Goal: Task Accomplishment & Management: Manage account settings

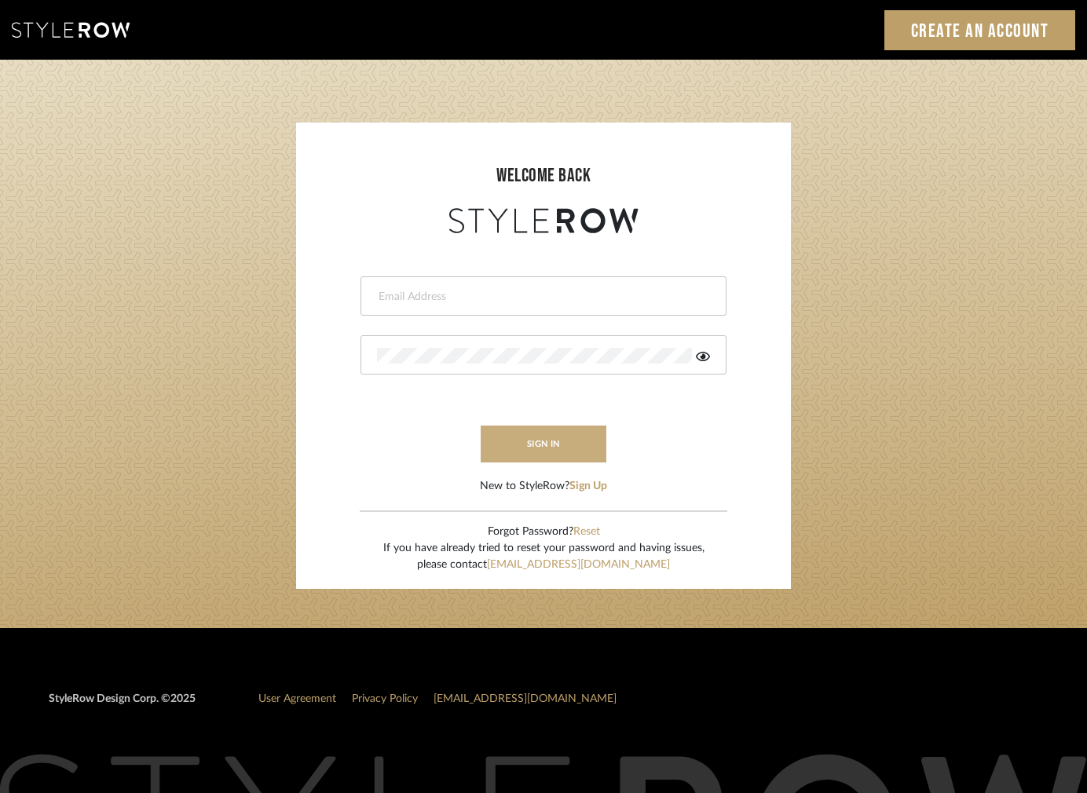
type input "projects@cerusedesign.com"
click at [556, 445] on button "sign in" at bounding box center [544, 444] width 126 height 37
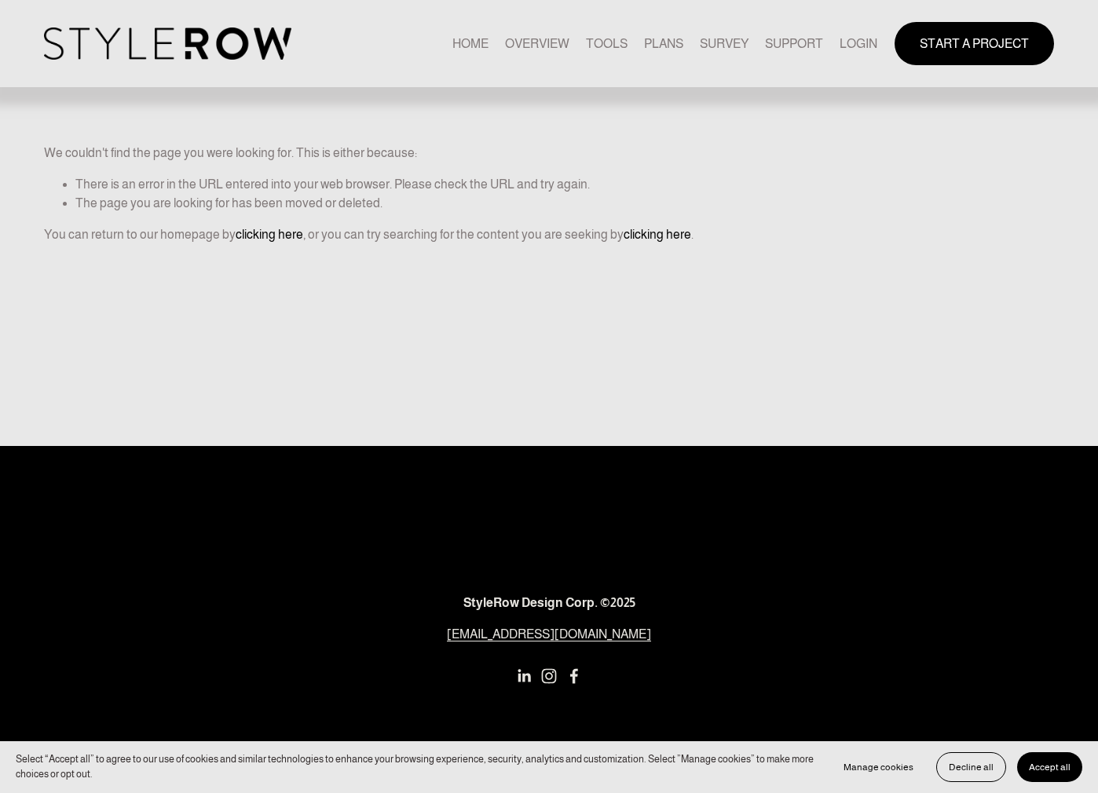
click at [862, 41] on link "LOGIN" at bounding box center [859, 43] width 38 height 21
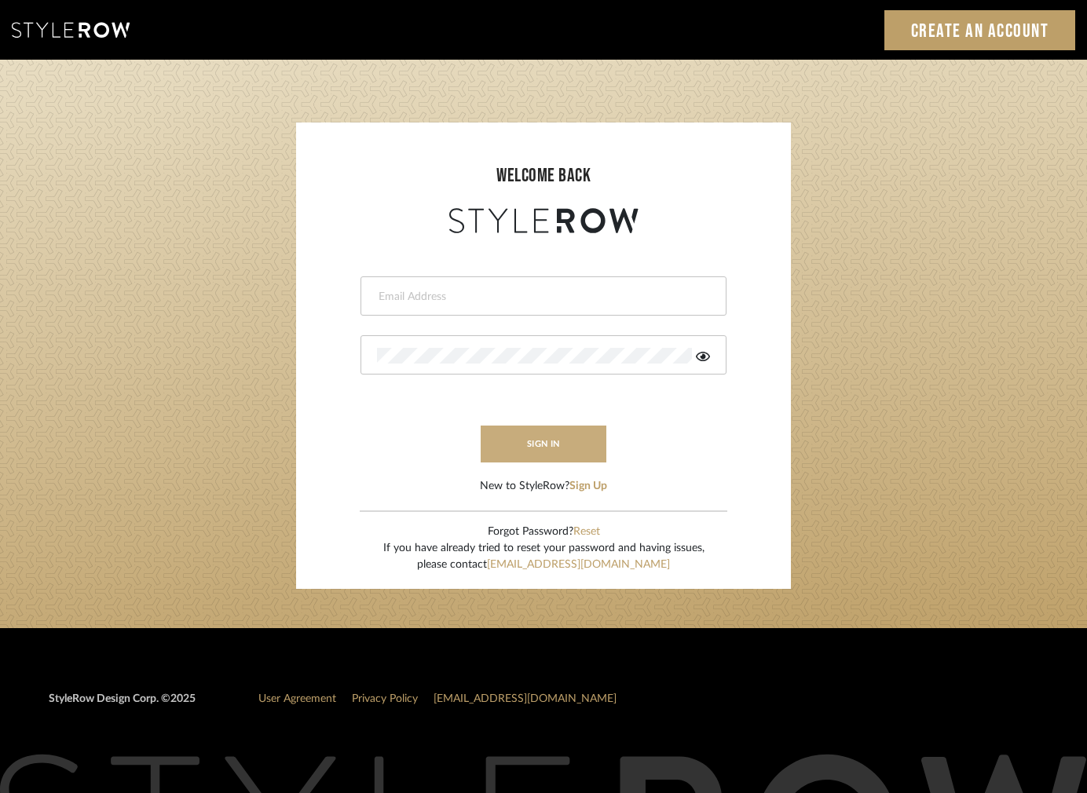
type input "[EMAIL_ADDRESS][DOMAIN_NAME]"
click at [543, 451] on button "sign in" at bounding box center [544, 444] width 126 height 37
click at [379, 295] on input "[EMAIL_ADDRESS][DOMAIN_NAME]" at bounding box center [541, 297] width 329 height 16
click at [693, 356] on div at bounding box center [688, 356] width 44 height 16
click at [685, 354] on icon at bounding box center [685, 356] width 14 height 14
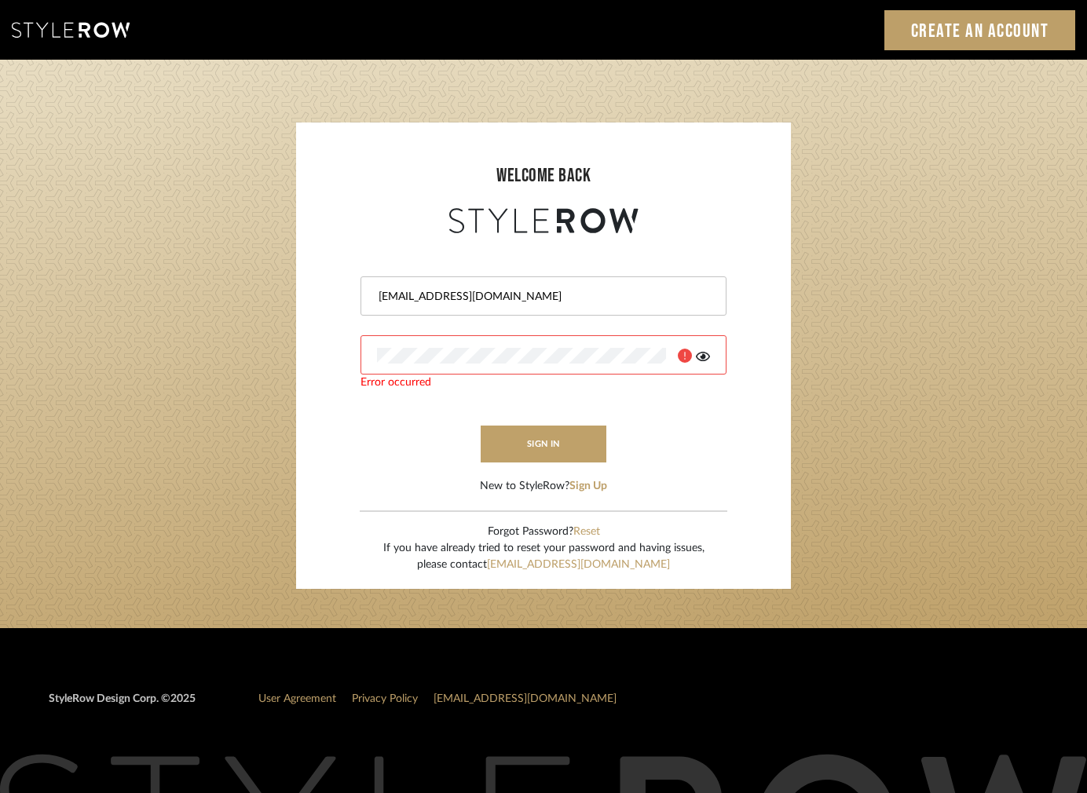
click at [538, 303] on input "projects@cerusedesign.com" at bounding box center [541, 297] width 329 height 16
click at [470, 363] on div at bounding box center [543, 354] width 366 height 39
click at [512, 436] on button "sign in" at bounding box center [544, 444] width 126 height 37
click at [704, 356] on icon at bounding box center [703, 356] width 14 height 9
click at [388, 433] on form "projects@cerusedesign.com Error occurred sign in New to StyleRow? Sign Up" at bounding box center [543, 366] width 463 height 258
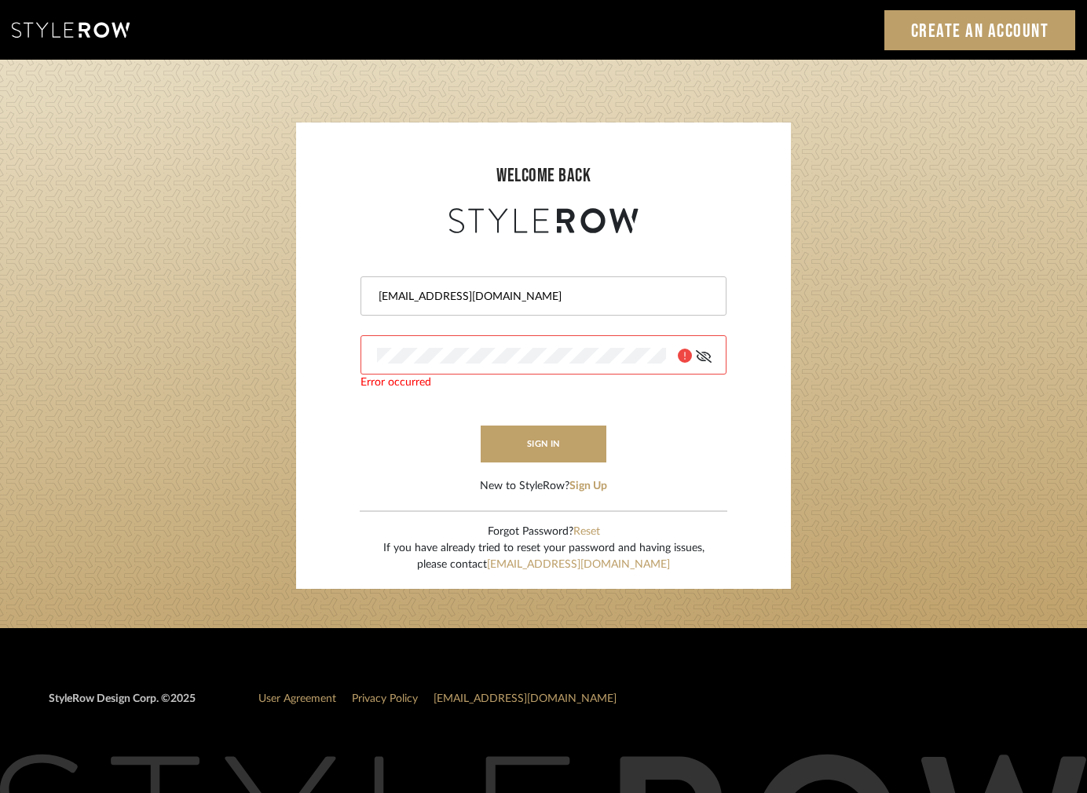
click at [703, 357] on icon at bounding box center [704, 356] width 16 height 13
click at [366, 423] on form "projects@cerusedesign.com Error occurred sign in New to StyleRow? Sign Up" at bounding box center [543, 366] width 463 height 258
click at [536, 441] on button "sign in" at bounding box center [544, 444] width 126 height 37
click at [542, 300] on input "[EMAIL_ADDRESS][DOMAIN_NAME]" at bounding box center [541, 297] width 329 height 16
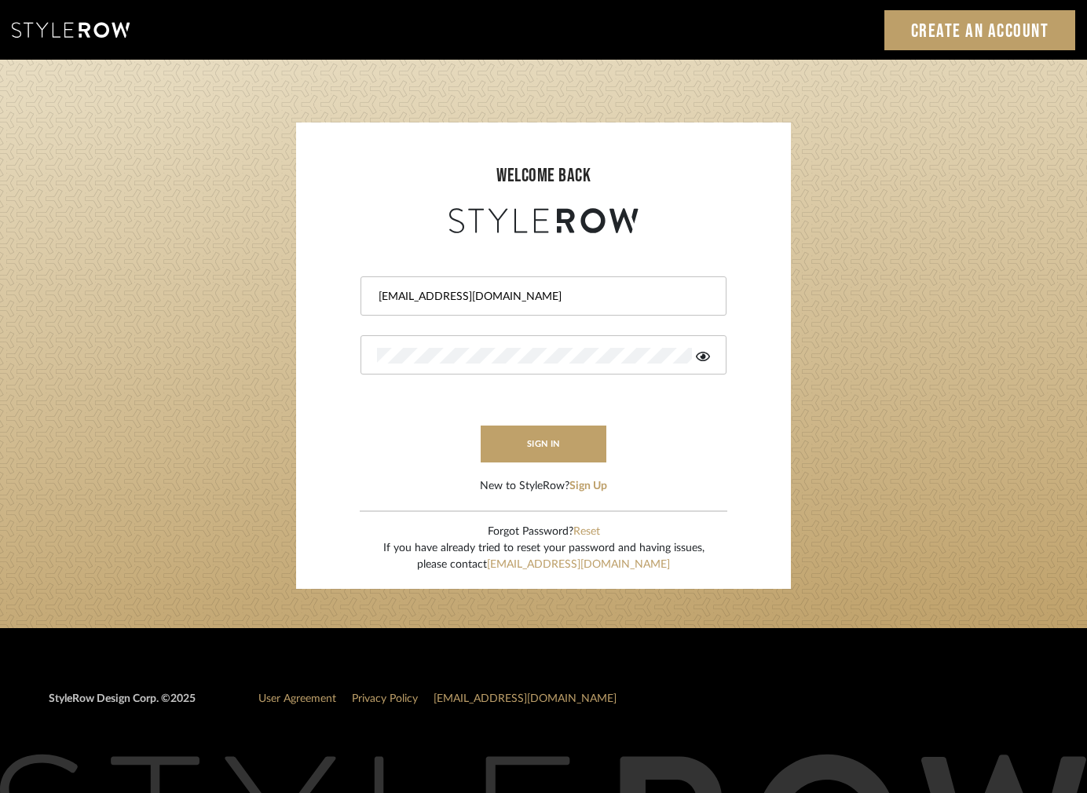
click at [542, 300] on input "[EMAIL_ADDRESS][DOMAIN_NAME]" at bounding box center [541, 297] width 329 height 16
type input "p"
type input "[EMAIL_ADDRESS][DOMAIN_NAME]"
click at [382, 433] on form "projects@cerusedesign.com sign in New to StyleRow? Sign Up" at bounding box center [543, 366] width 463 height 258
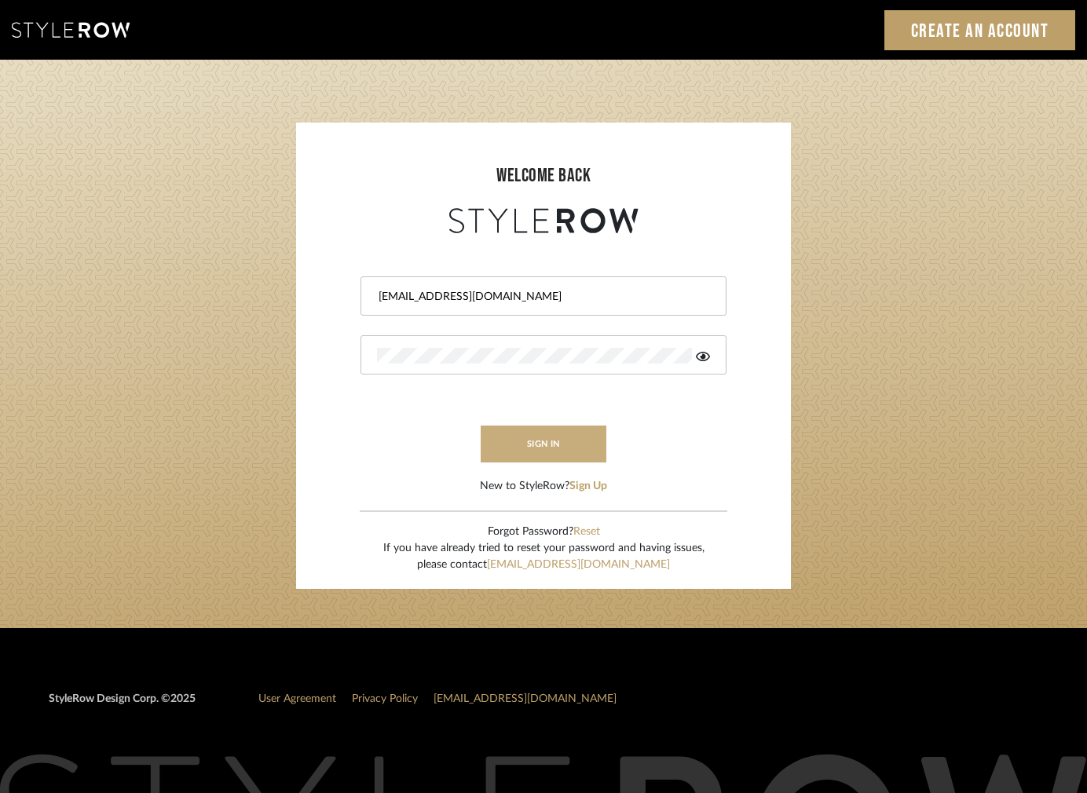
click at [542, 437] on button "sign in" at bounding box center [544, 444] width 126 height 37
click at [584, 527] on button "Reset" at bounding box center [586, 532] width 27 height 16
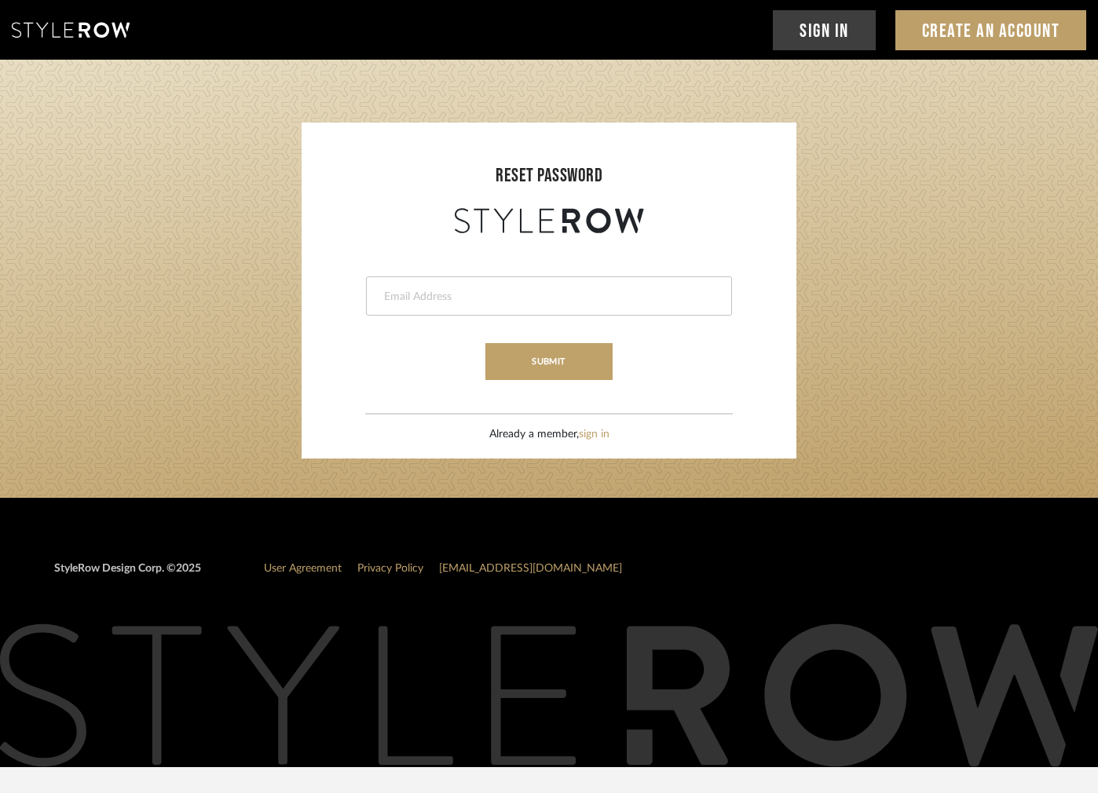
click at [452, 296] on input "email" at bounding box center [546, 297] width 329 height 16
type input "projects@cerusedesign.com"
click at [528, 359] on button "submit" at bounding box center [548, 361] width 126 height 37
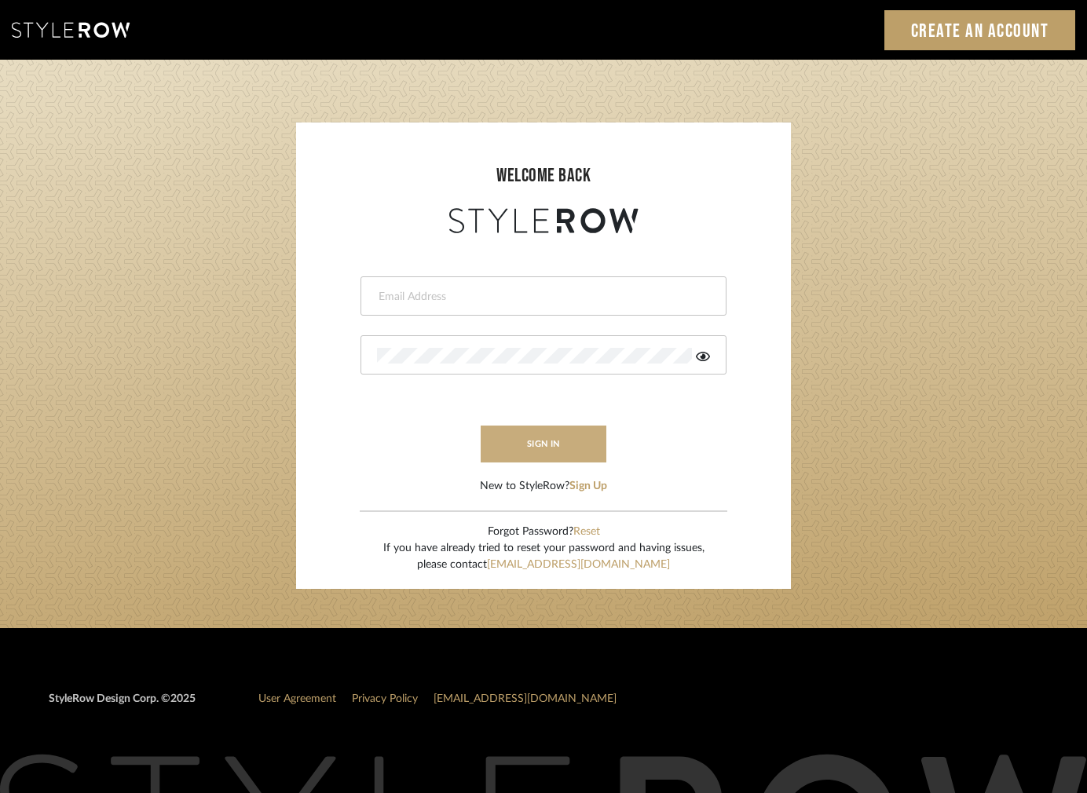
type input "[EMAIL_ADDRESS][DOMAIN_NAME]"
click at [525, 444] on button "sign in" at bounding box center [544, 444] width 126 height 37
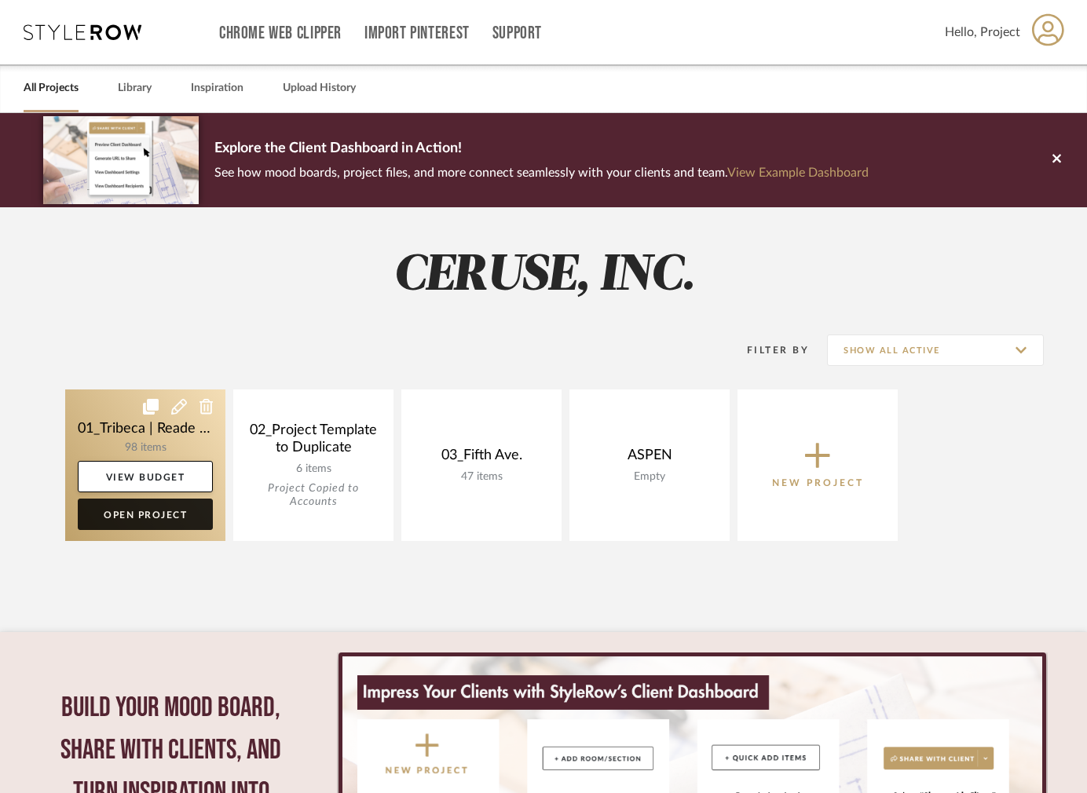
click at [173, 507] on link "Open Project" at bounding box center [145, 514] width 135 height 31
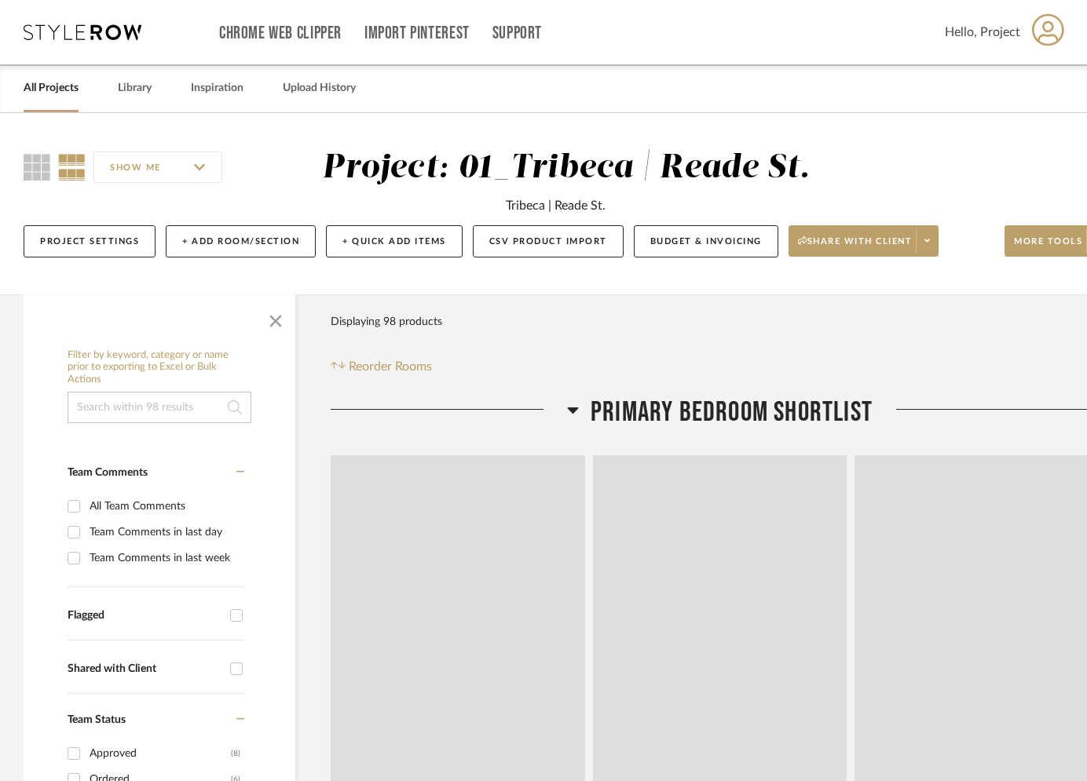
click at [156, 408] on input at bounding box center [160, 407] width 184 height 31
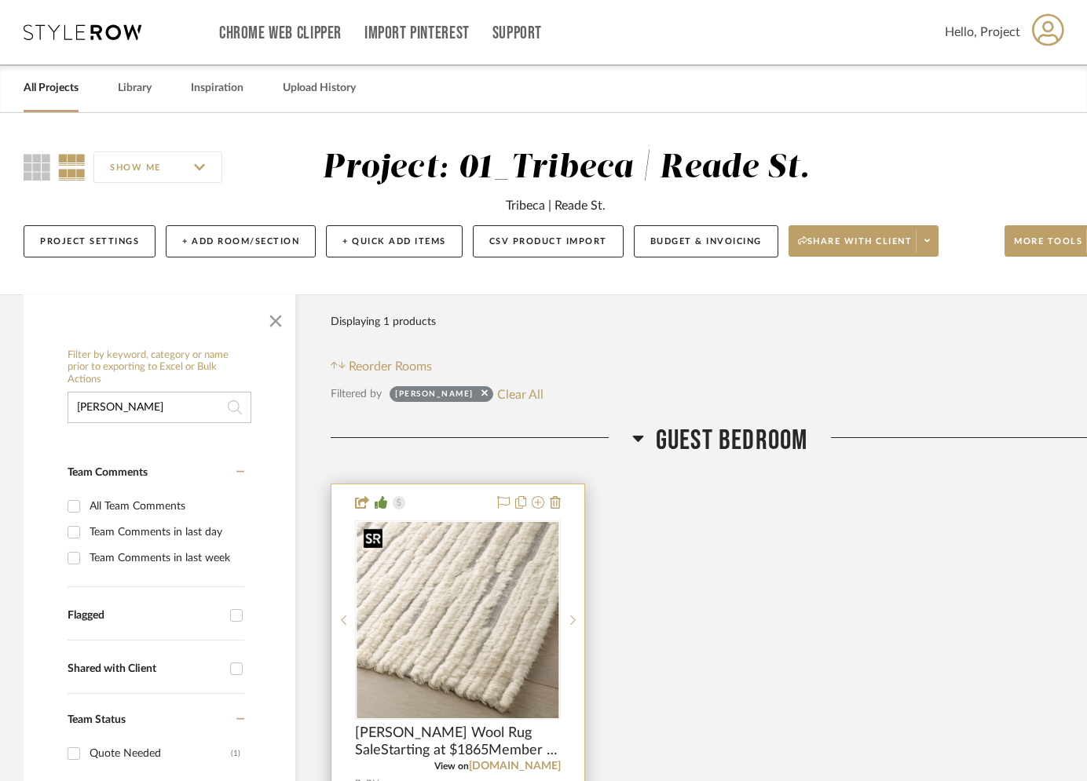
type input "[PERSON_NAME]"
click at [0, 0] on img at bounding box center [0, 0] width 0 height 0
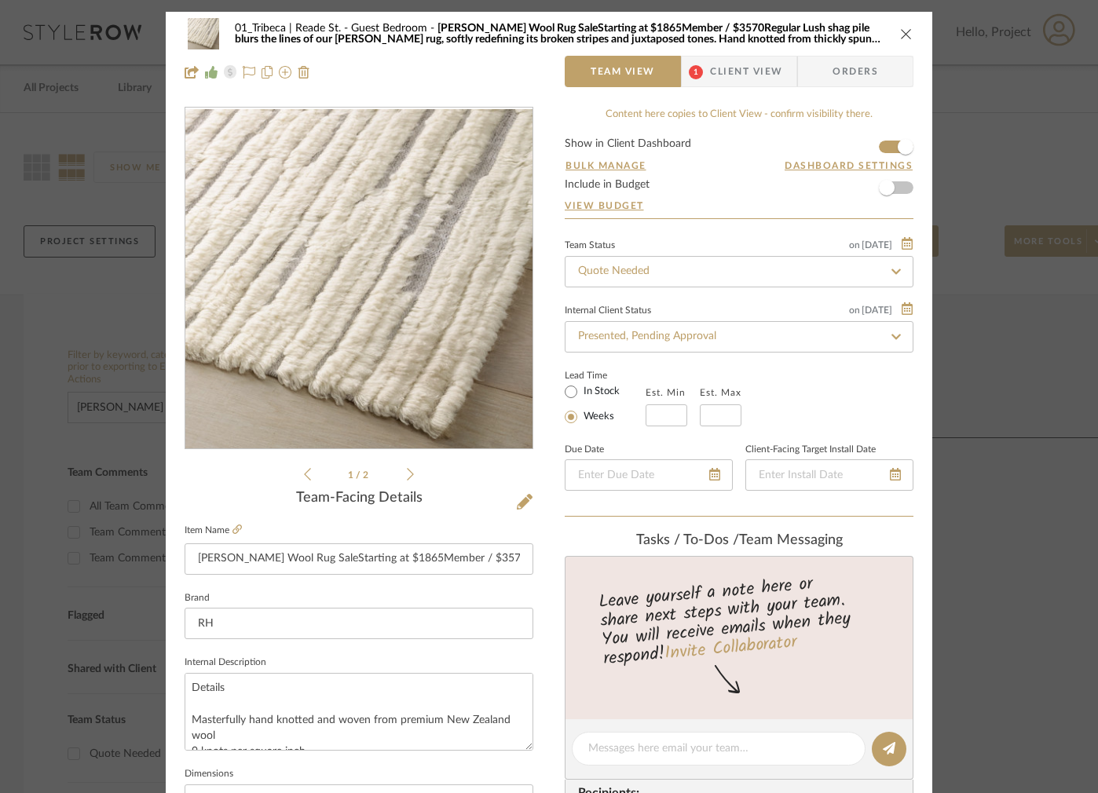
scroll to position [320, 0]
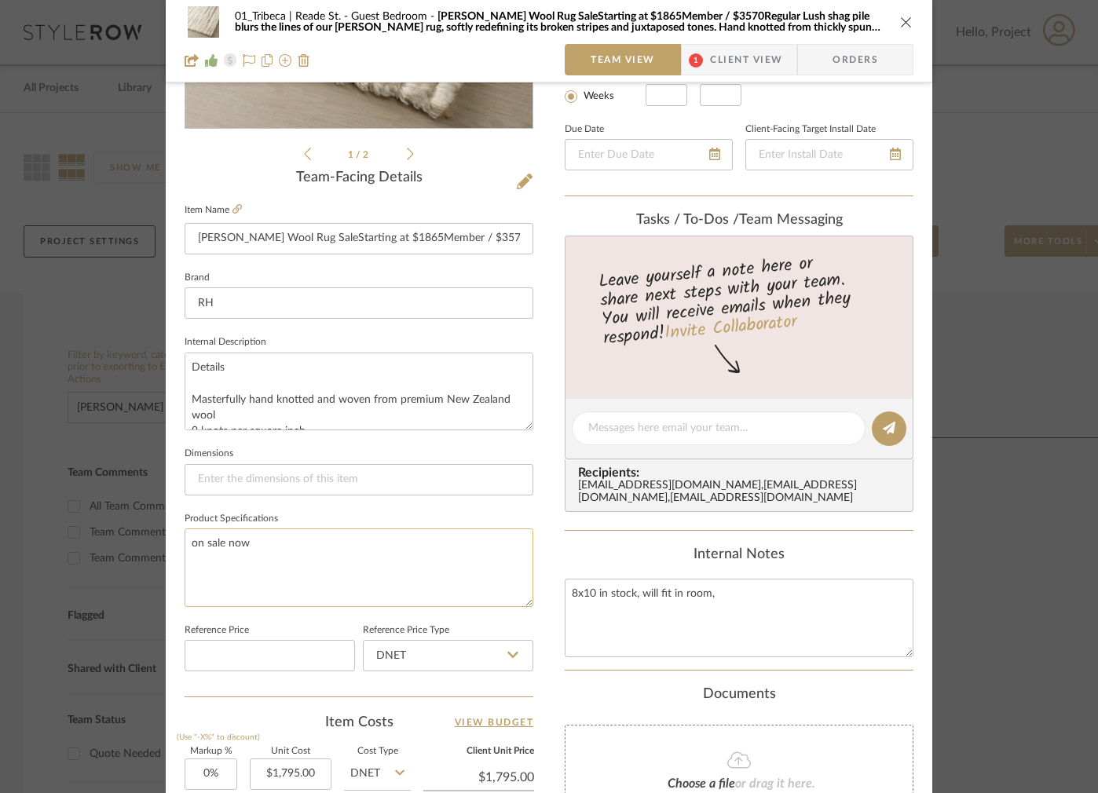
click at [215, 551] on textarea "on sale now" at bounding box center [359, 568] width 349 height 78
click at [215, 549] on textarea "on sale now" at bounding box center [359, 568] width 349 height 78
click at [215, 548] on textarea "on sale now" at bounding box center [359, 568] width 349 height 78
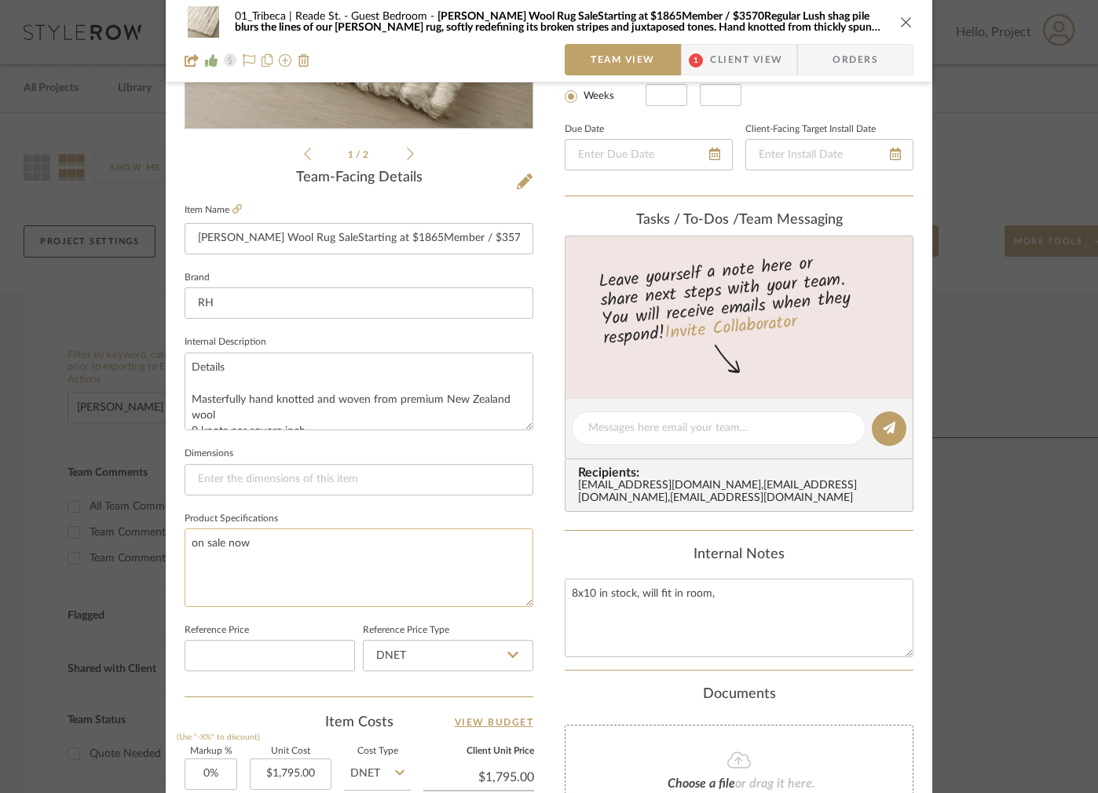
click at [215, 548] on textarea "on sale now" at bounding box center [359, 568] width 349 height 78
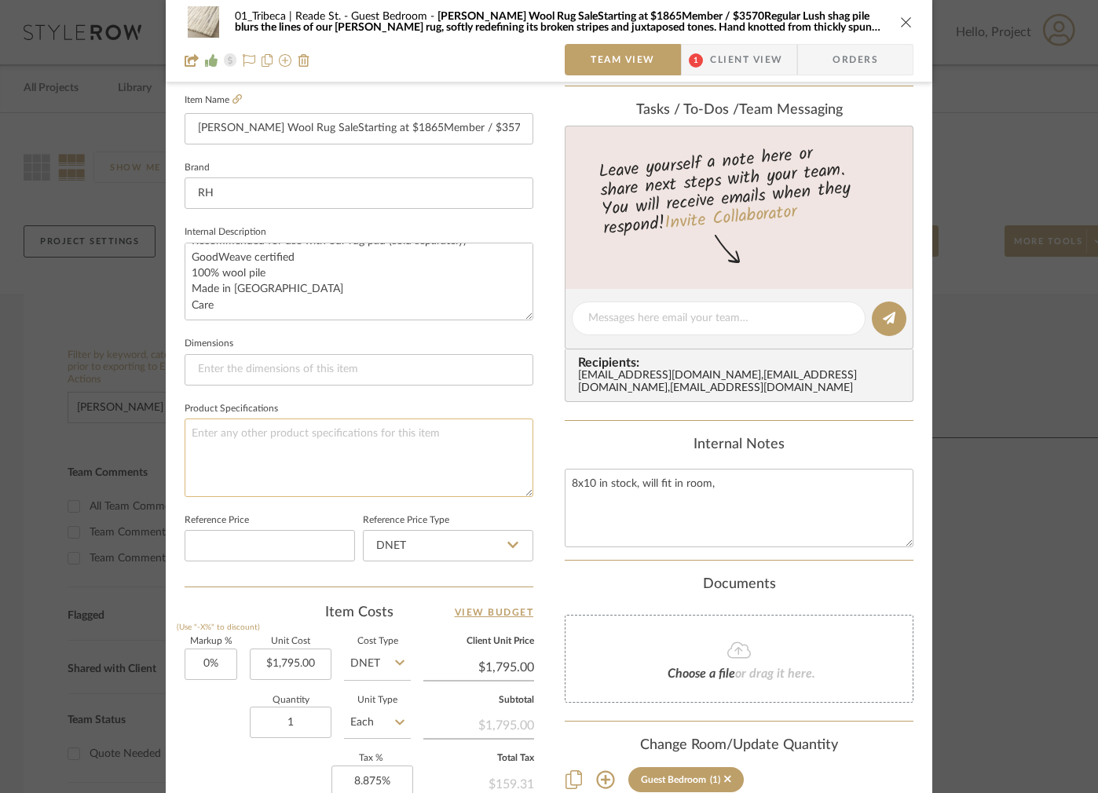
scroll to position [434, 0]
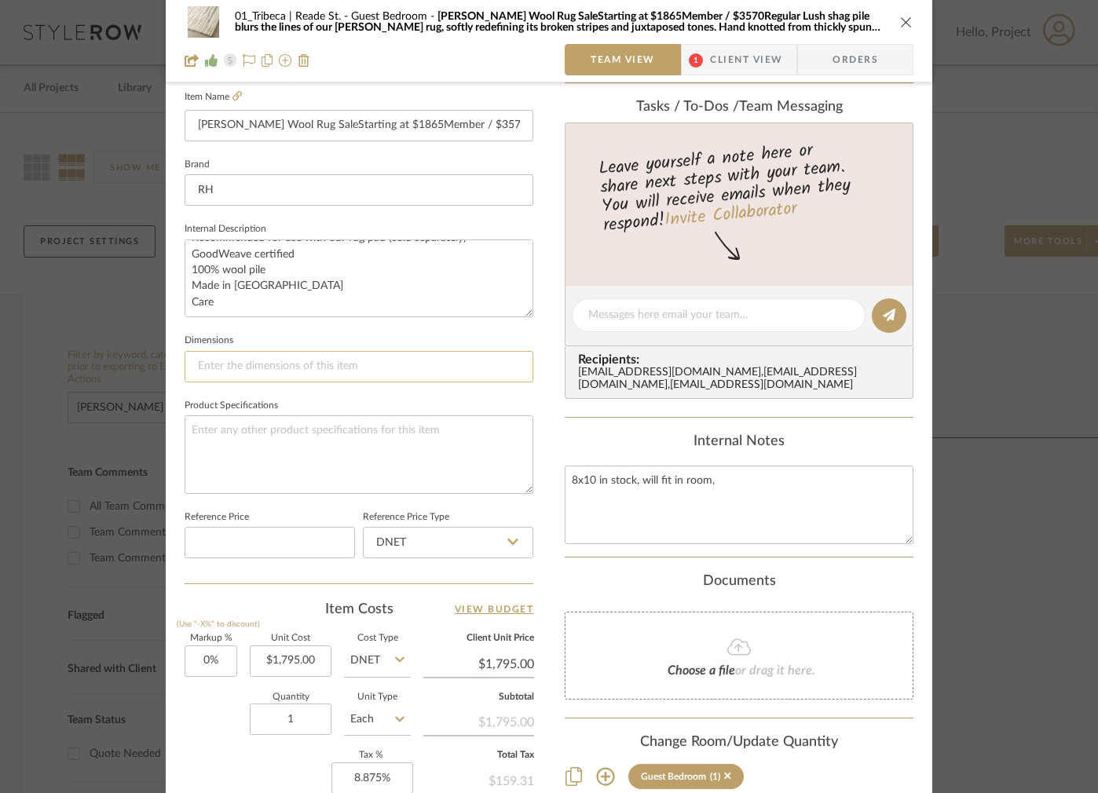
click at [248, 373] on input at bounding box center [359, 366] width 349 height 31
type input "8x8"
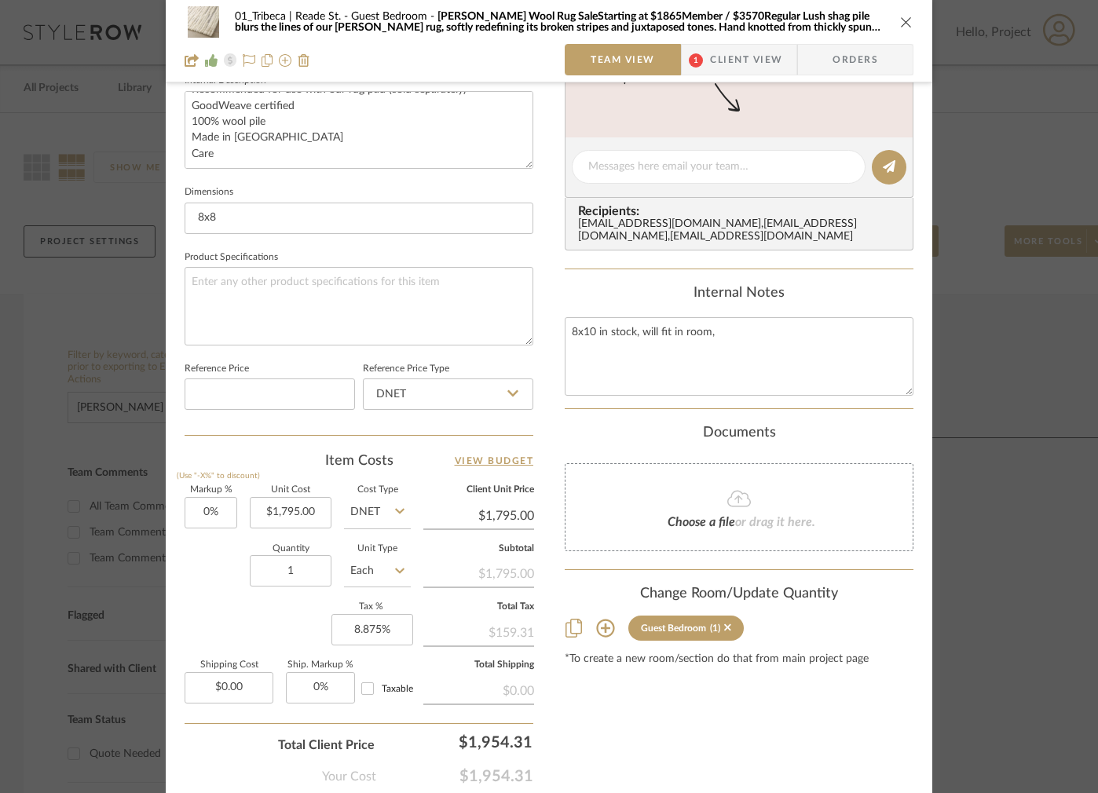
scroll to position [588, 0]
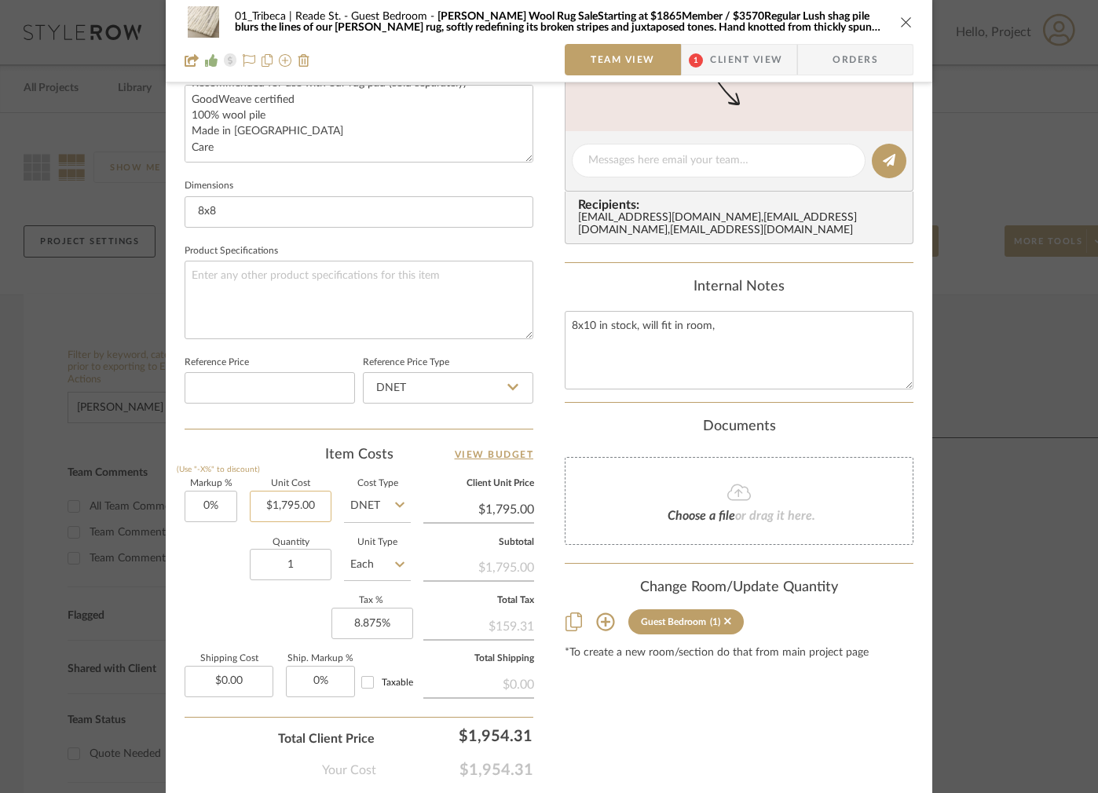
click at [278, 510] on input "$1,795.00" at bounding box center [291, 506] width 82 height 31
click at [294, 506] on input "1795.00" at bounding box center [291, 506] width 82 height 31
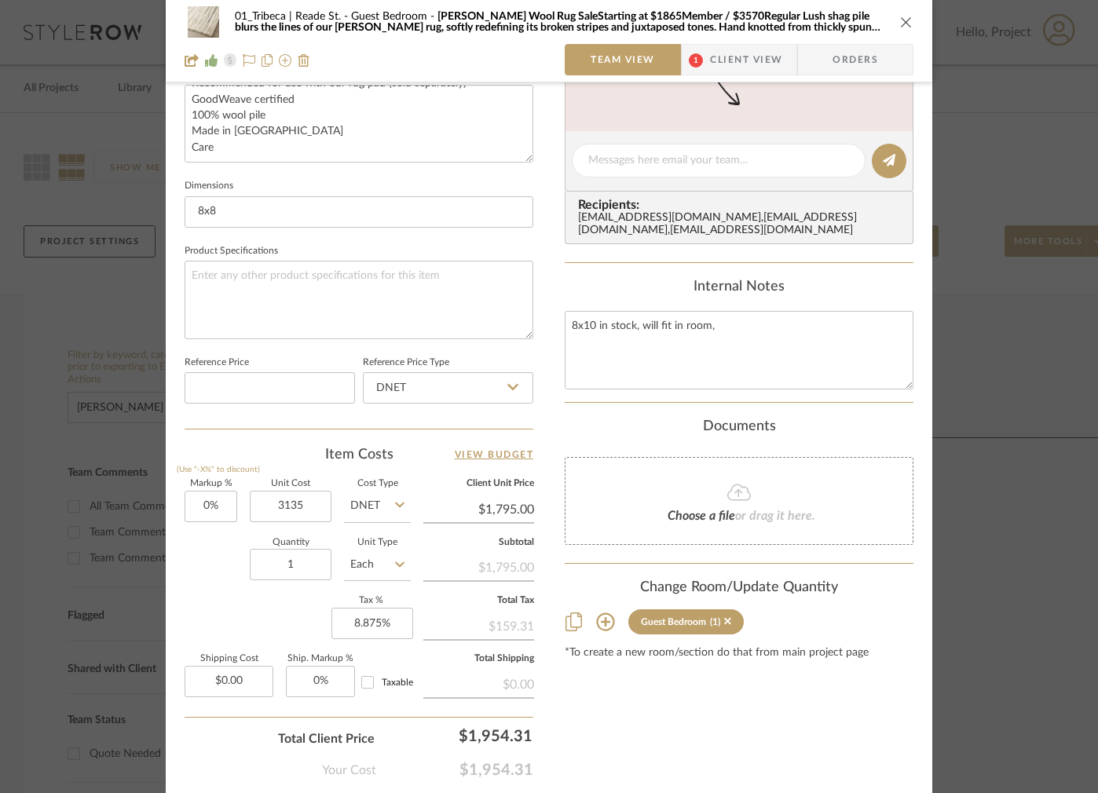
type input "$3,135.00"
click at [230, 565] on div "Quantity 1 Unit Type Each" at bounding box center [298, 567] width 226 height 56
type input "$3,135.00"
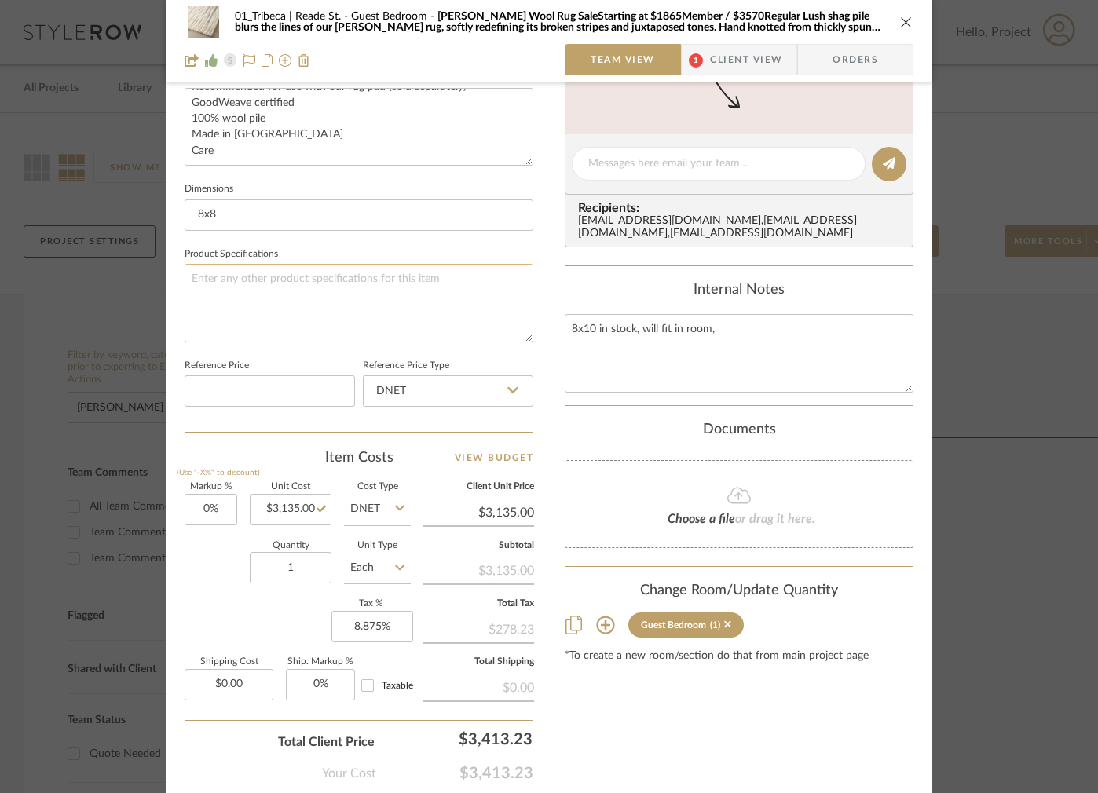
scroll to position [582, 0]
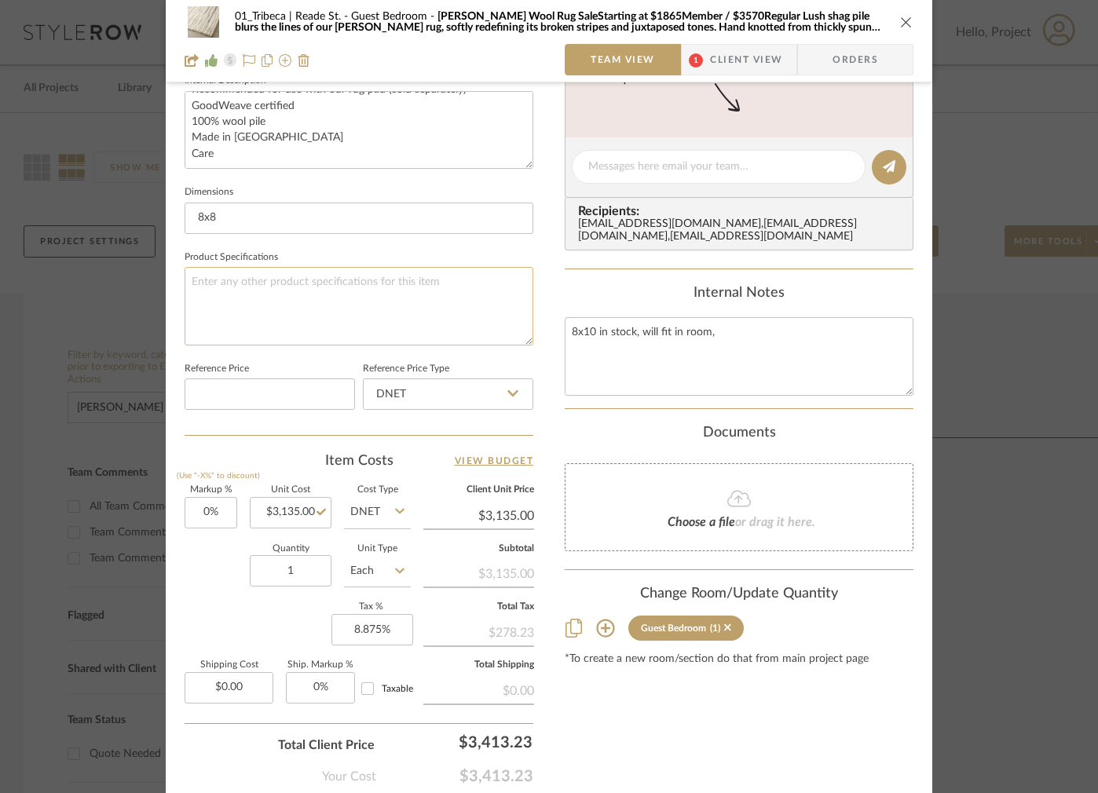
click at [258, 292] on textarea at bounding box center [359, 306] width 349 height 78
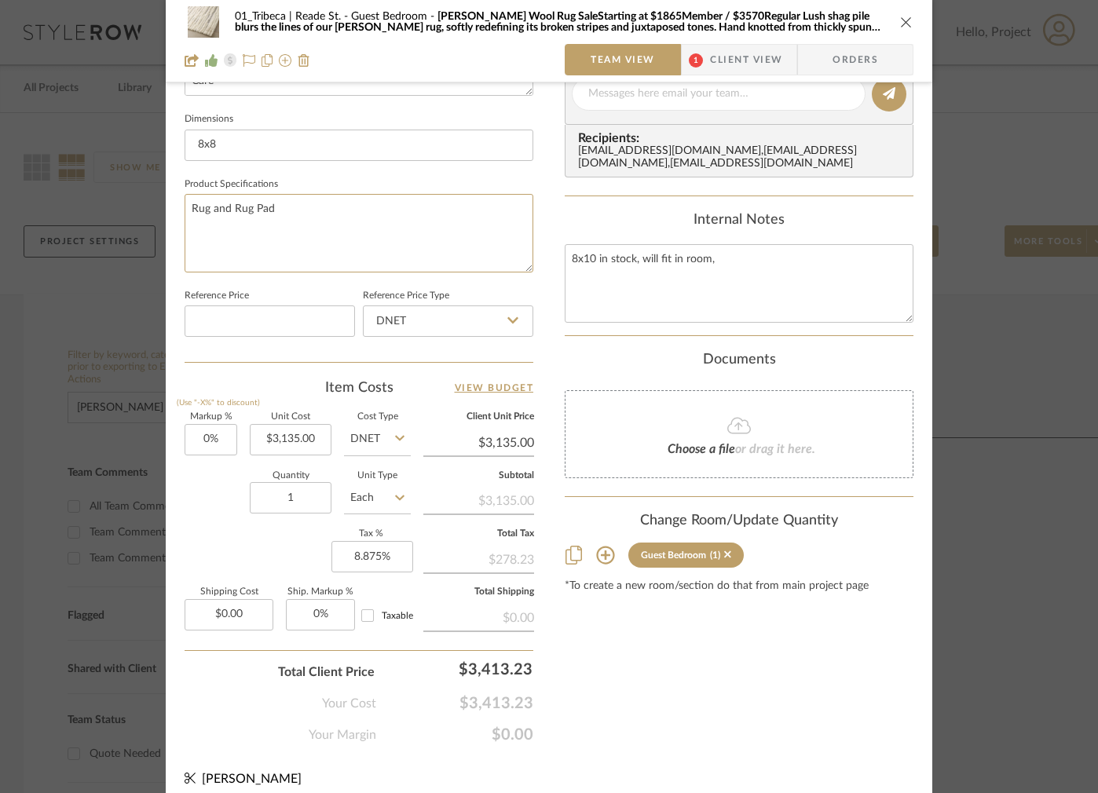
scroll to position [669, 0]
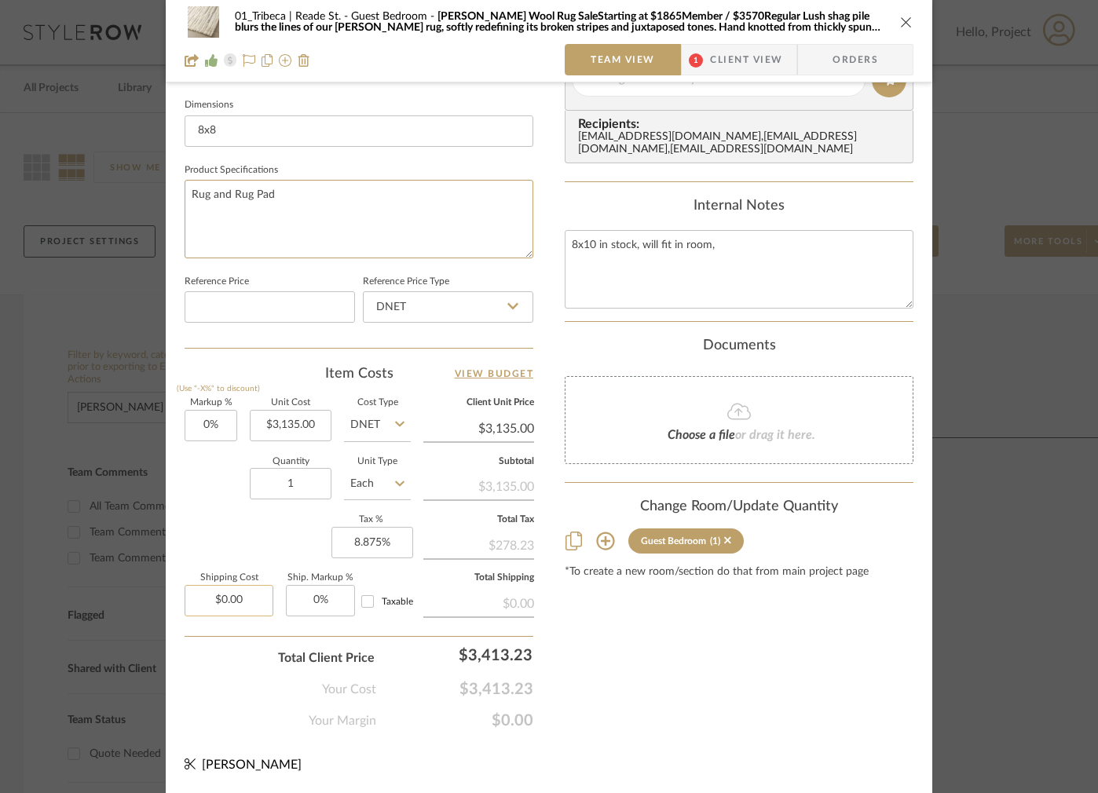
type textarea "Rug and Rug Pad"
type input "0.00"
click at [239, 597] on input "0.00" at bounding box center [229, 600] width 89 height 31
type input "$169.00"
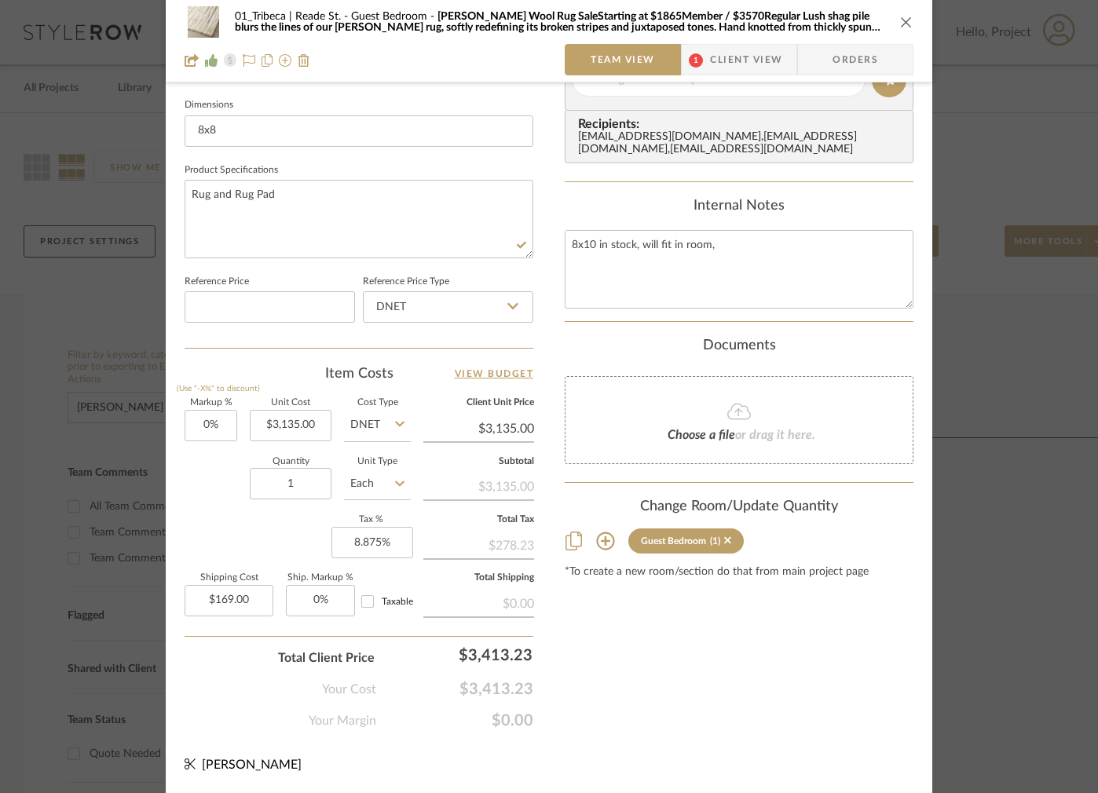
click at [234, 520] on div "Markup % (Use "-X%" to discount) 0% Unit Cost $3,135.00 Cost Type DNET Client U…" at bounding box center [359, 513] width 349 height 229
click at [375, 543] on input "8.875" at bounding box center [372, 542] width 82 height 31
click at [384, 542] on input "8.875" at bounding box center [372, 542] width 82 height 31
click at [377, 542] on input "8.875" at bounding box center [372, 542] width 82 height 31
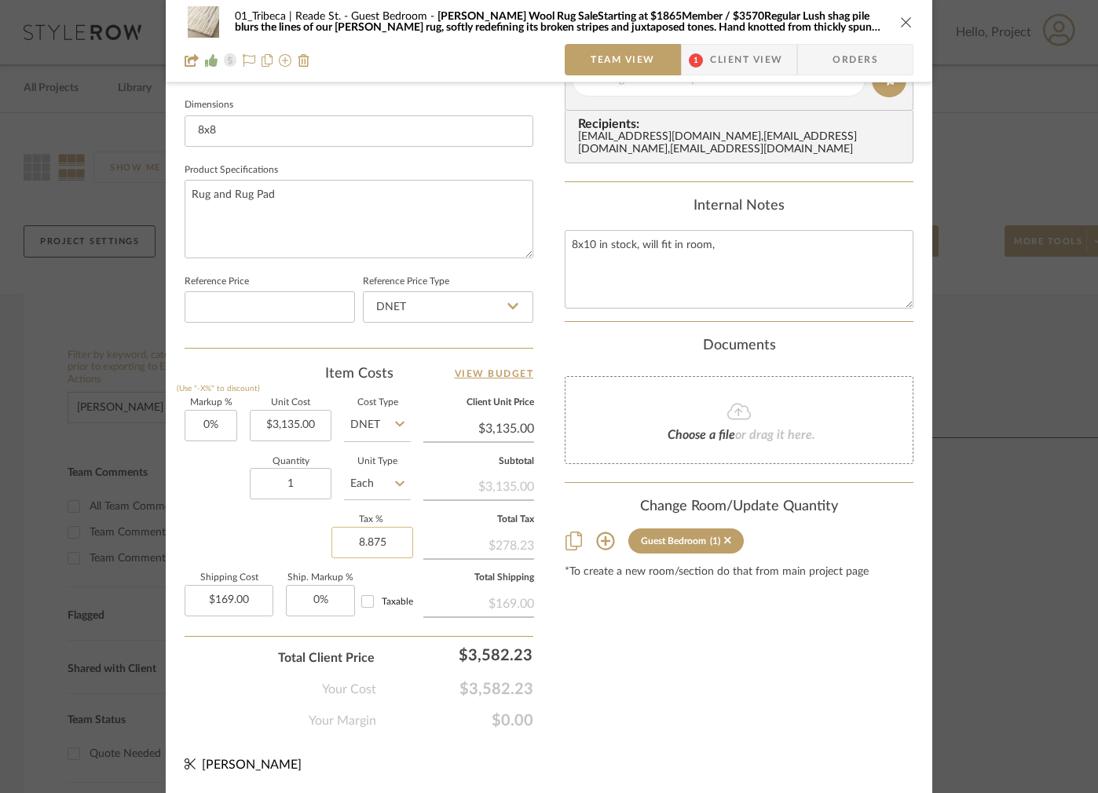
click at [384, 547] on input "8.875" at bounding box center [372, 542] width 82 height 31
type input "8.88%"
click at [282, 536] on div "Markup % (Use "-X%" to discount) 0% Unit Cost $3,135.00 Cost Type DNET Client U…" at bounding box center [359, 513] width 349 height 229
click at [373, 542] on input "8.88" at bounding box center [372, 542] width 82 height 31
type input "8.9%"
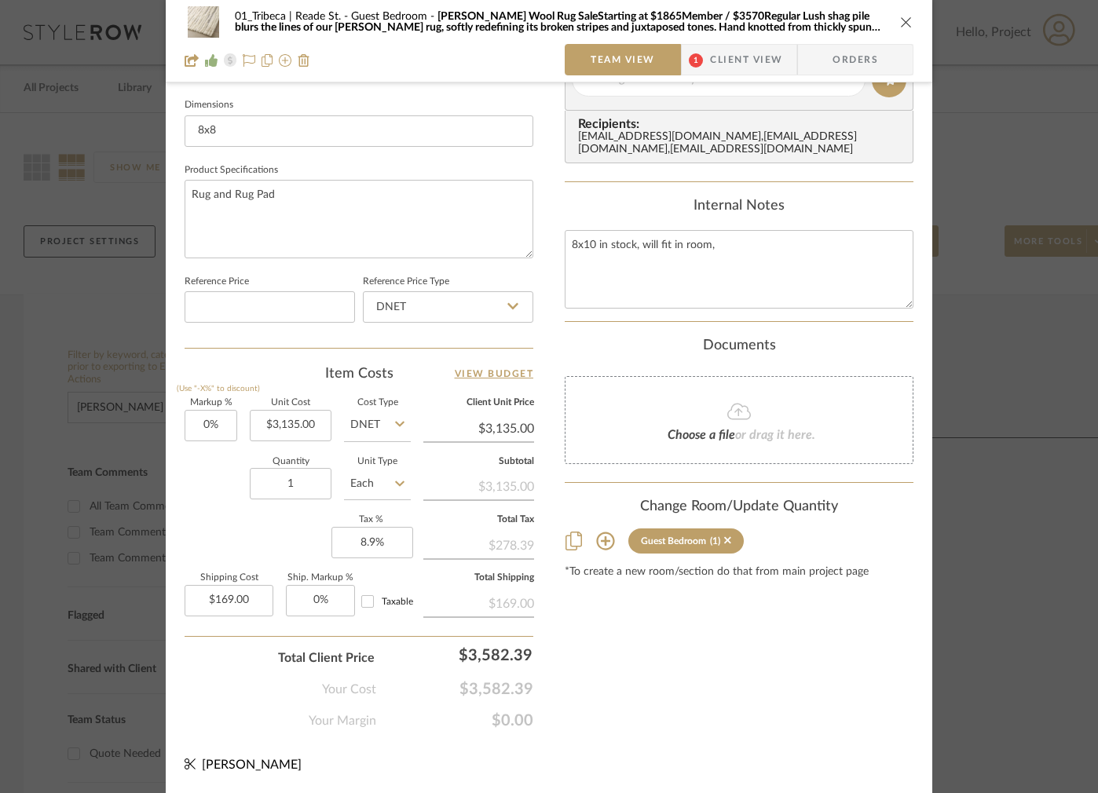
click at [257, 543] on div "Markup % (Use "-X%" to discount) 0% Unit Cost $3,135.00 Cost Type DNET Client U…" at bounding box center [359, 513] width 349 height 229
click at [363, 540] on input "8.9" at bounding box center [372, 542] width 82 height 31
type input "9%"
click at [301, 525] on div "Markup % (Use "-X%" to discount) 0% Unit Cost $3,135.00 Cost Type DNET Client U…" at bounding box center [359, 513] width 349 height 229
click at [361, 543] on input "9" at bounding box center [372, 542] width 82 height 31
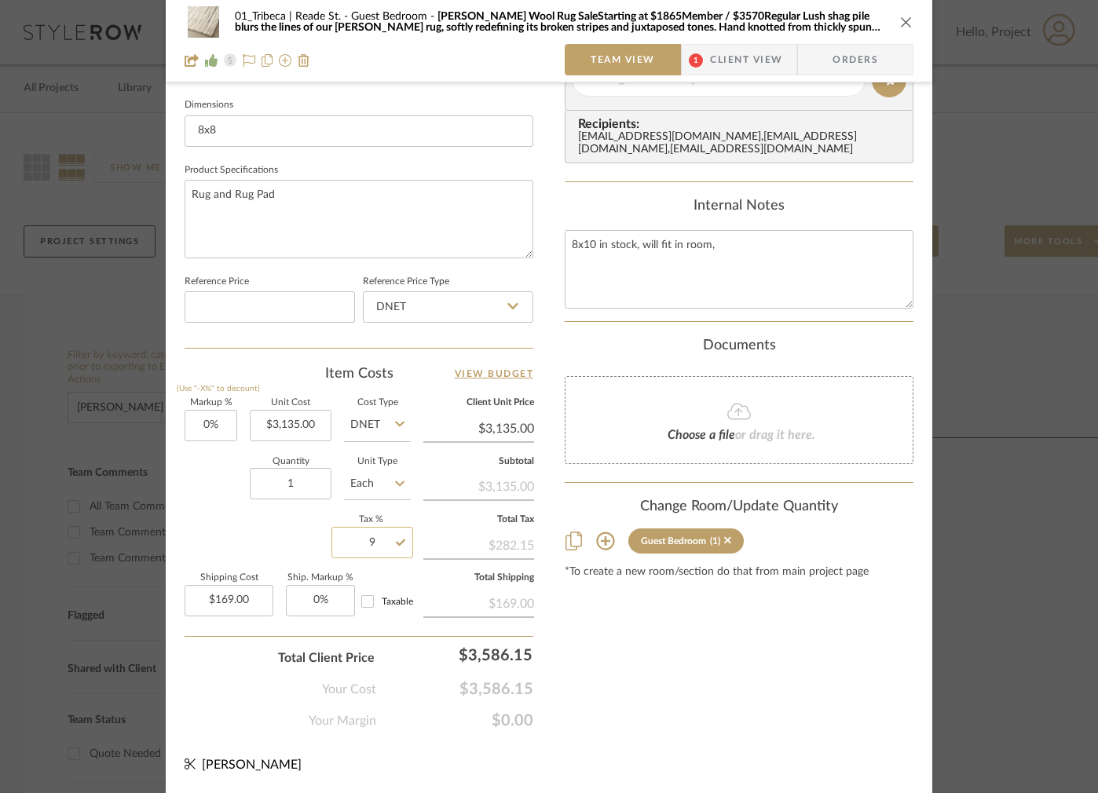
click at [375, 542] on input "9" at bounding box center [372, 542] width 82 height 31
type input "9.2%"
click at [292, 530] on div "Markup % (Use "-X%" to discount) 0% Unit Cost $3,135.00 Cost Type DNET Client U…" at bounding box center [359, 513] width 349 height 229
click at [362, 541] on input "9.2" at bounding box center [372, 542] width 82 height 31
type input "9.01%"
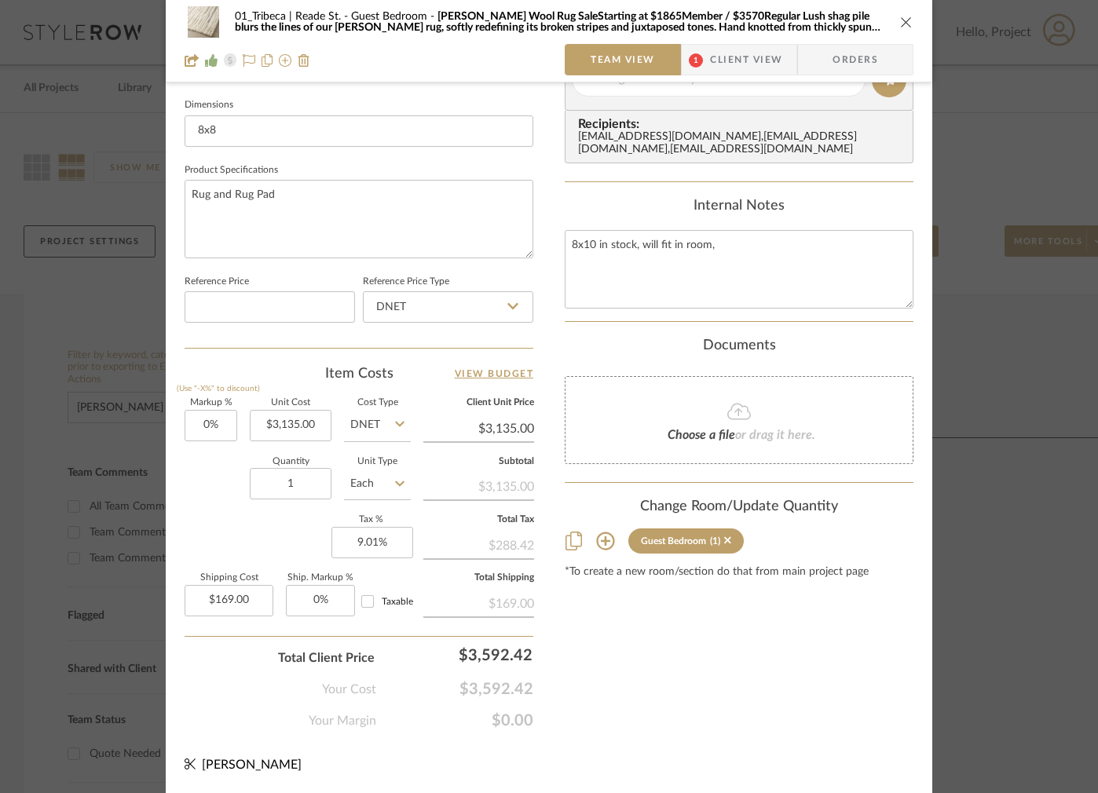
click at [263, 543] on div "Markup % (Use "-X%" to discount) 0% Unit Cost $3,135.00 Cost Type DNET Client U…" at bounding box center [359, 513] width 349 height 229
click at [361, 543] on input "9.01" at bounding box center [372, 542] width 82 height 31
type input "9.05%"
click at [256, 536] on div "Markup % (Use "-X%" to discount) 0% Unit Cost $3,135.00 Cost Type DNET Client U…" at bounding box center [359, 513] width 349 height 229
click at [361, 542] on input "9.05" at bounding box center [372, 542] width 82 height 31
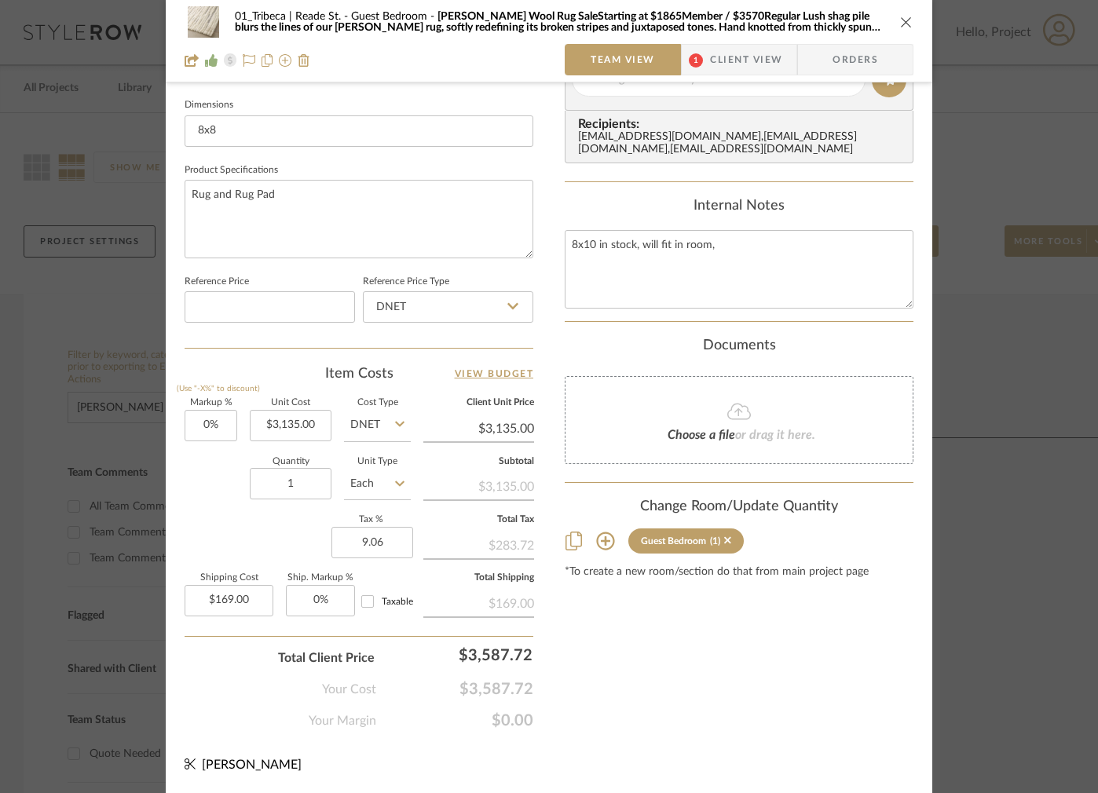
type input "9.06%"
click at [255, 521] on div "Markup % (Use "-X%" to discount) 0% Unit Cost $3,135.00 Cost Type DNET Client U…" at bounding box center [359, 513] width 349 height 229
click at [371, 541] on input "9.06" at bounding box center [372, 542] width 82 height 31
click at [384, 544] on input "9.06" at bounding box center [372, 542] width 82 height 31
type input "9.061%"
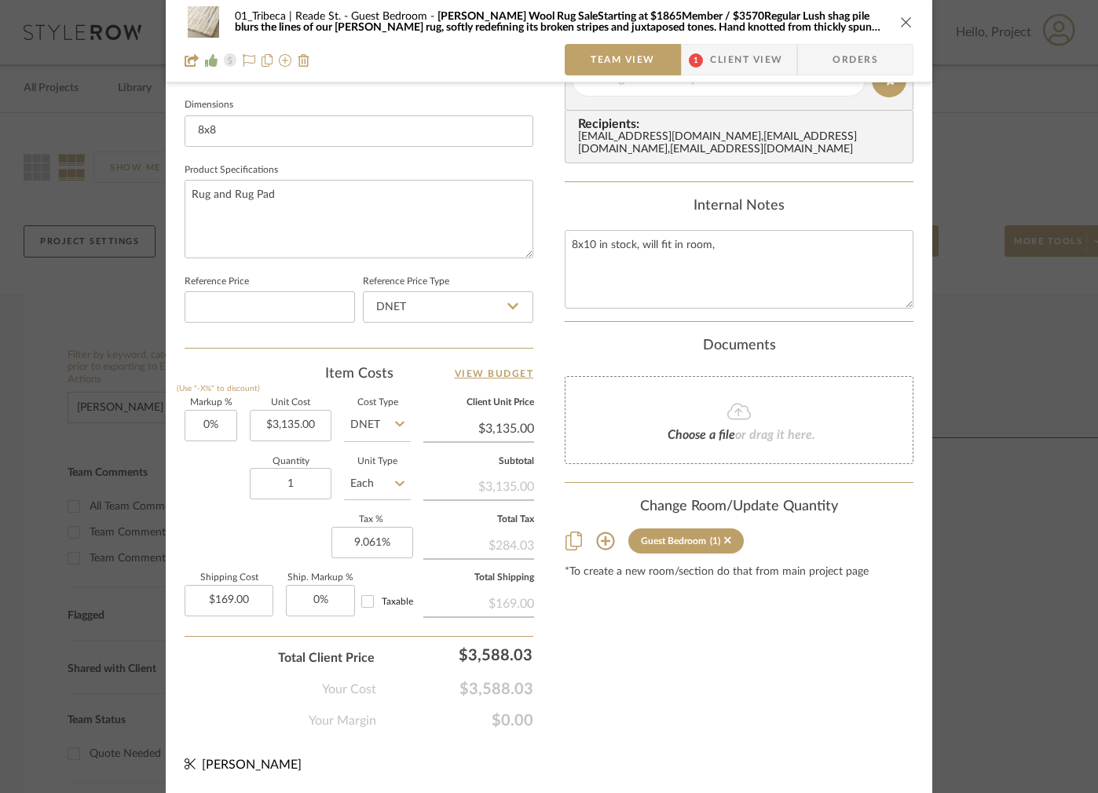
click at [289, 519] on div "Markup % (Use "-X%" to discount) 0% Unit Cost $3,135.00 Cost Type DNET Client U…" at bounding box center [359, 513] width 349 height 229
click at [375, 541] on input "9.061" at bounding box center [372, 542] width 82 height 31
type input "9.065%"
click at [262, 529] on div "Markup % (Use "-X%" to discount) 0% Unit Cost $3,135.00 Cost Type DNET Client U…" at bounding box center [359, 513] width 349 height 229
click at [376, 543] on input "9.065" at bounding box center [372, 542] width 82 height 31
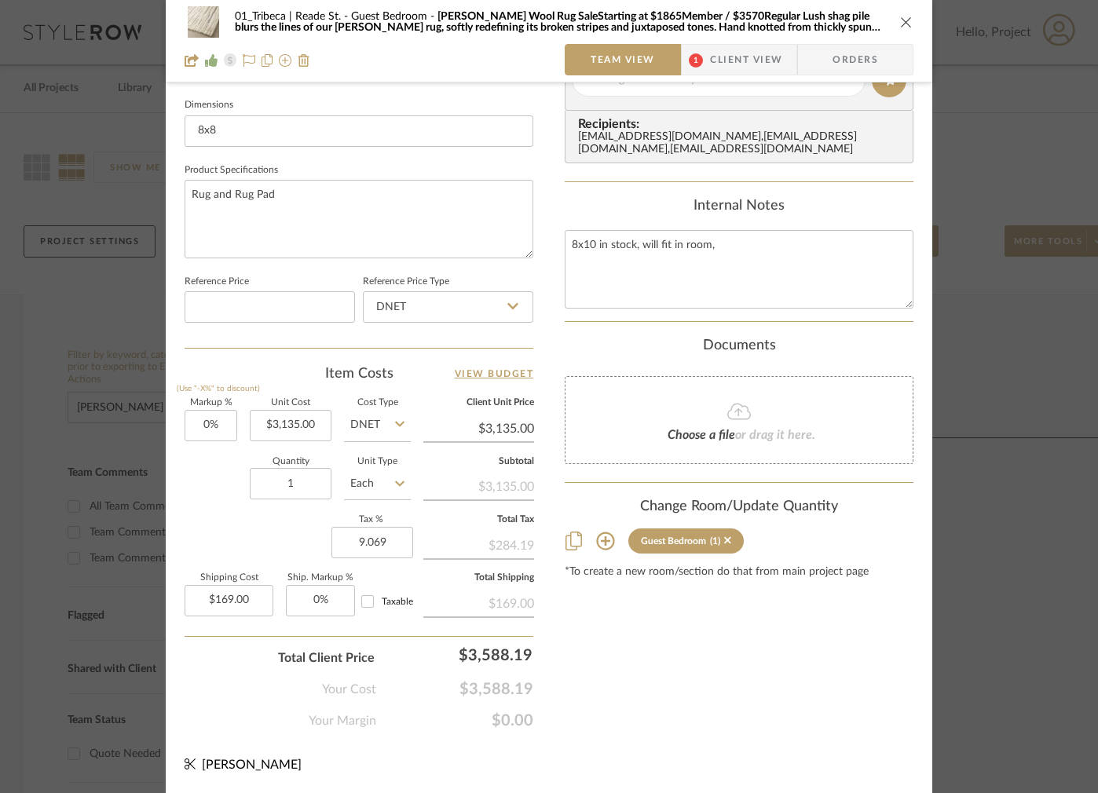
type input "9.069%"
click at [286, 513] on div "Markup % (Use "-X%" to discount) 0% Unit Cost $3,135.00 Cost Type DNET Client U…" at bounding box center [359, 513] width 349 height 229
click at [374, 545] on input "9.069" at bounding box center [372, 542] width 82 height 31
click at [379, 542] on input "9.069" at bounding box center [372, 542] width 82 height 31
type input "9.07%"
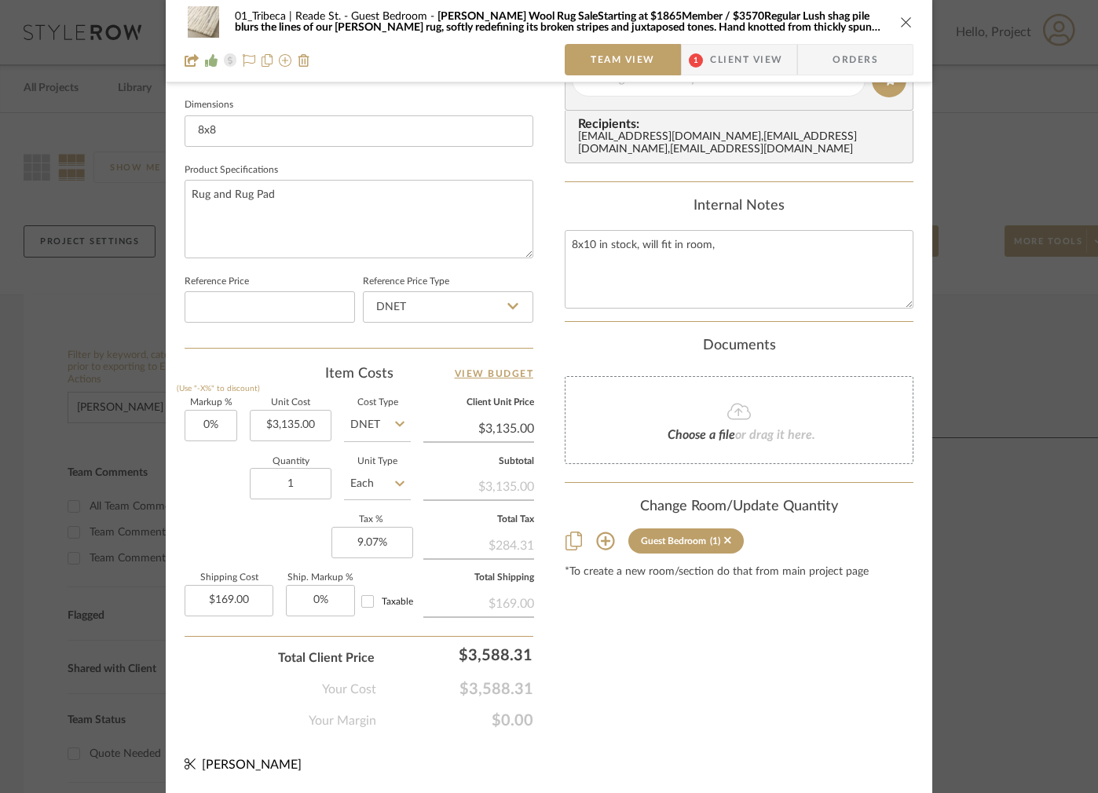
click at [290, 529] on div "Markup % (Use "-X%" to discount) 0% Unit Cost $3,135.00 Cost Type DNET Client U…" at bounding box center [359, 513] width 349 height 229
click at [371, 540] on input "9.07" at bounding box center [372, 542] width 82 height 31
type input "9.079%"
click at [262, 518] on div "Markup % (Use "-X%" to discount) 0% Unit Cost $3,135.00 Cost Type DNET Client U…" at bounding box center [359, 513] width 349 height 229
click at [369, 541] on input "9.079" at bounding box center [372, 542] width 82 height 31
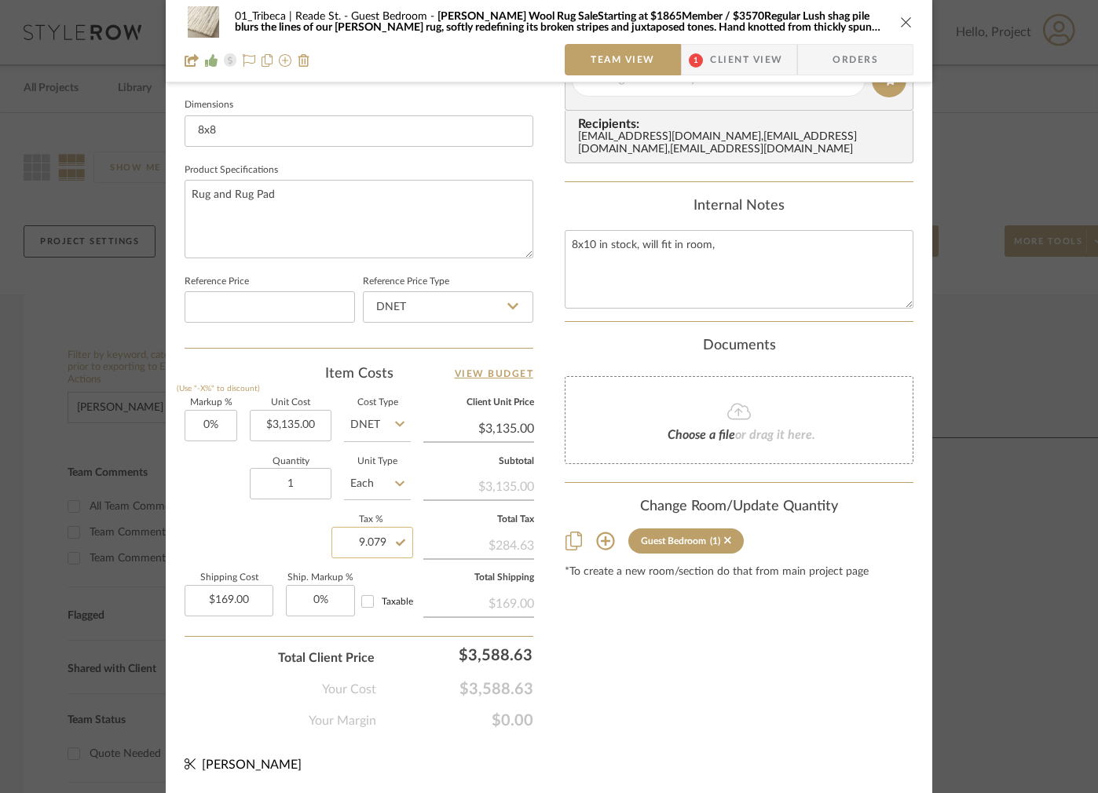
click at [380, 543] on input "9.079" at bounding box center [372, 542] width 82 height 31
type input "9.08%"
click at [285, 522] on div "Markup % (Use "-X%" to discount) 0% Unit Cost $3,135.00 Cost Type DNET Client U…" at bounding box center [359, 513] width 349 height 229
click at [373, 543] on input "9.08" at bounding box center [372, 542] width 82 height 31
click at [378, 542] on input "9.08" at bounding box center [372, 542] width 82 height 31
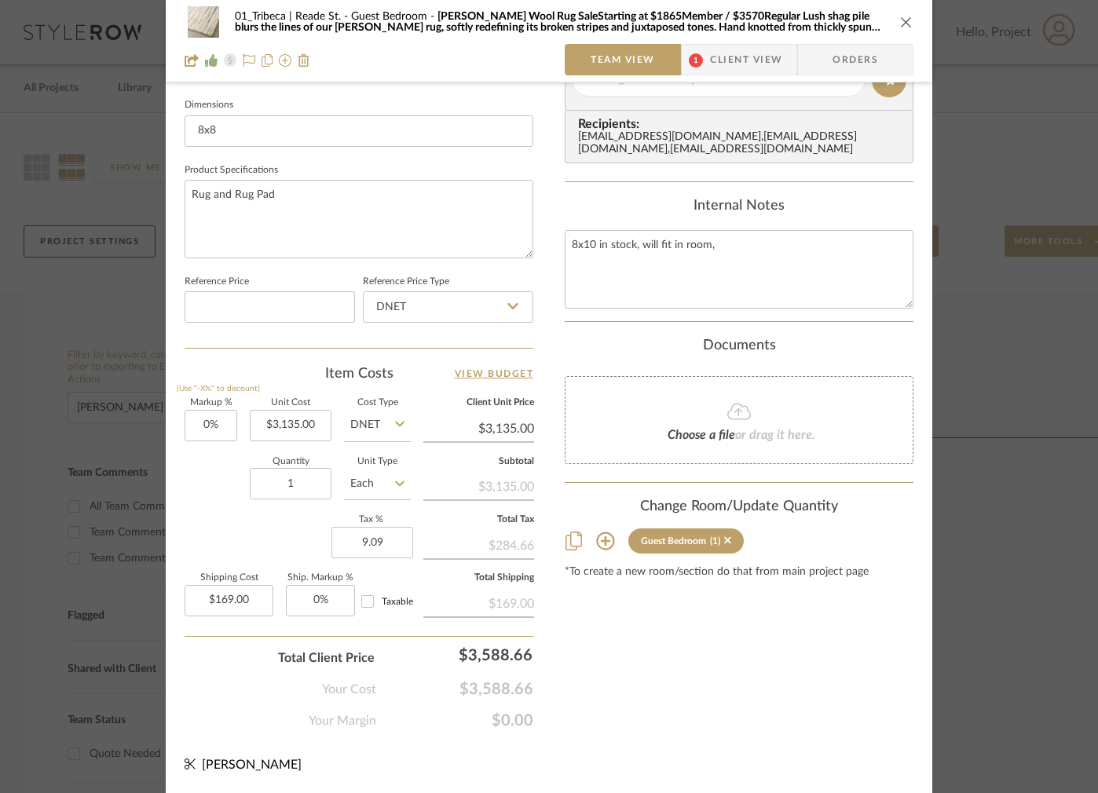
type input "9.09%"
click at [287, 526] on div "Markup % (Use "-X%" to discount) 0% Unit Cost $3,135.00 Cost Type DNET Client U…" at bounding box center [359, 513] width 349 height 229
click at [759, 682] on div "Content here copies to Client View - confirm visibility there. Show in Client D…" at bounding box center [739, 84] width 349 height 1293
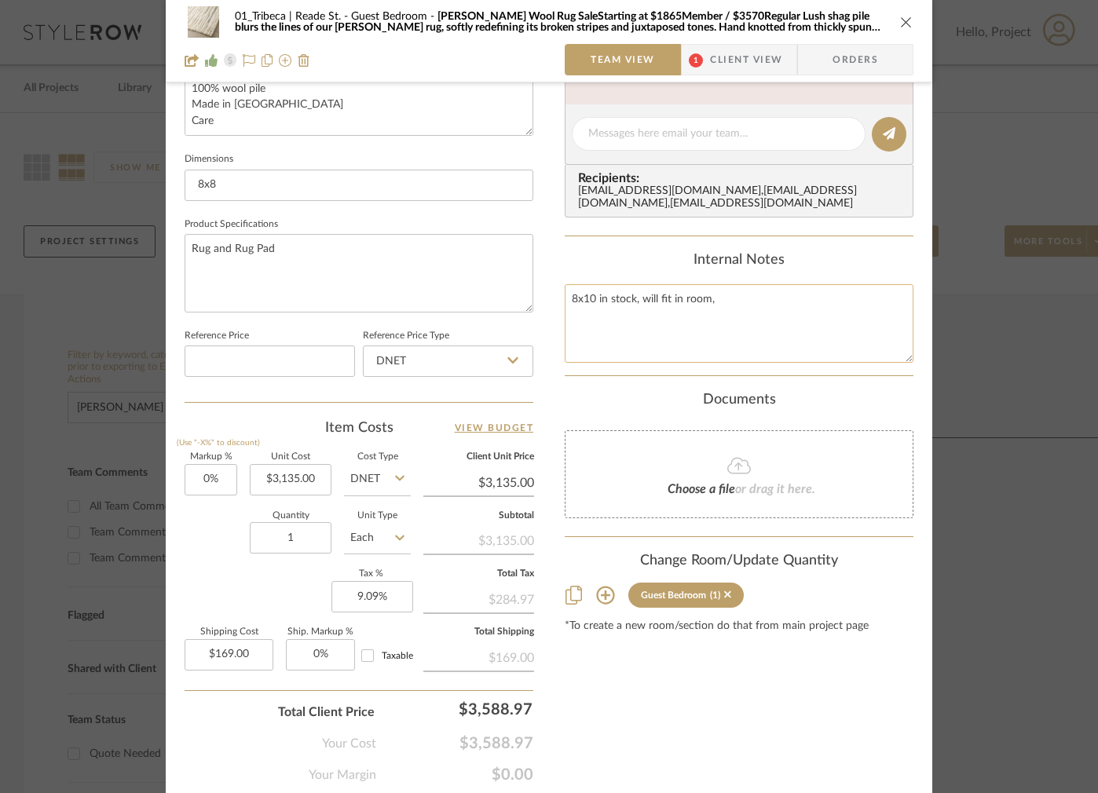
scroll to position [611, 0]
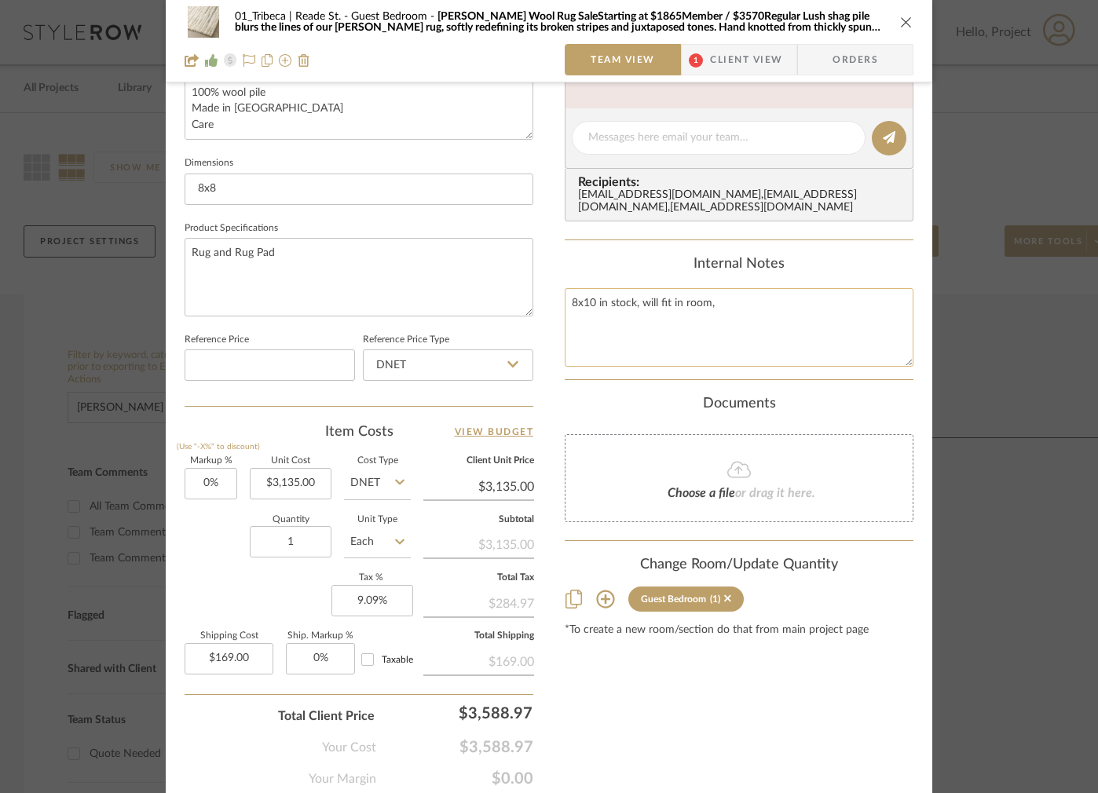
click at [612, 302] on textarea "8x10 in stock, will fit in room," at bounding box center [739, 327] width 349 height 78
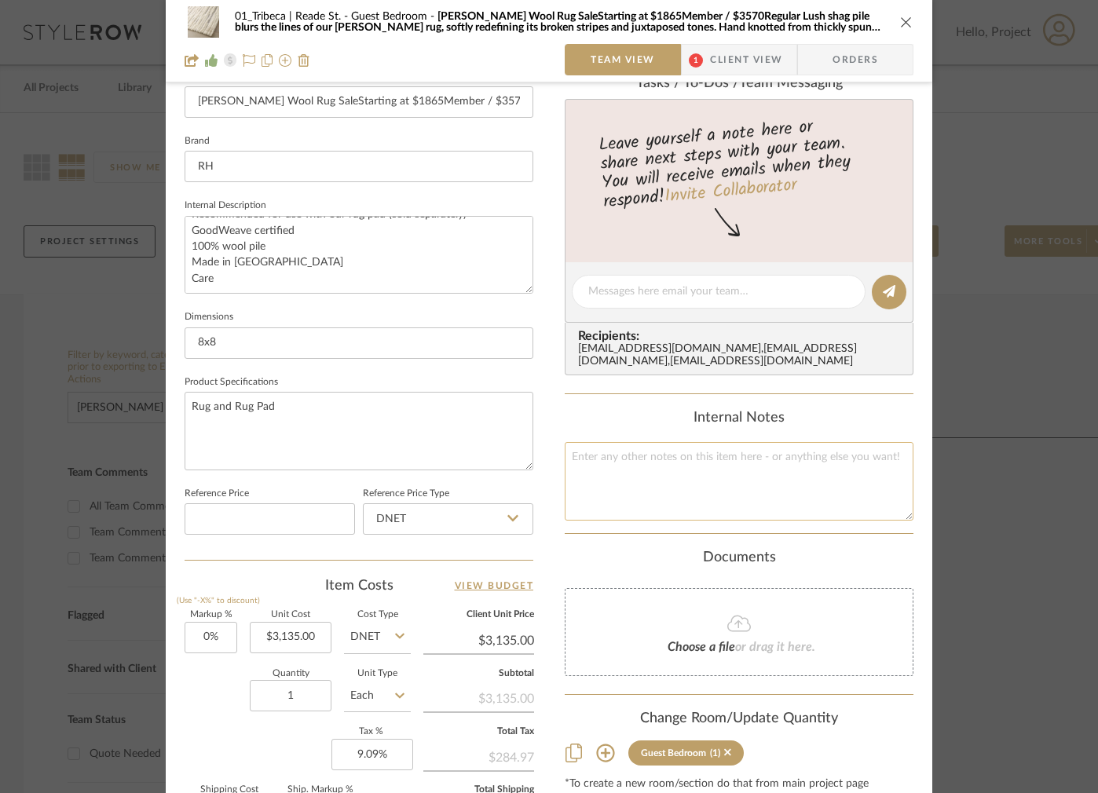
scroll to position [376, 0]
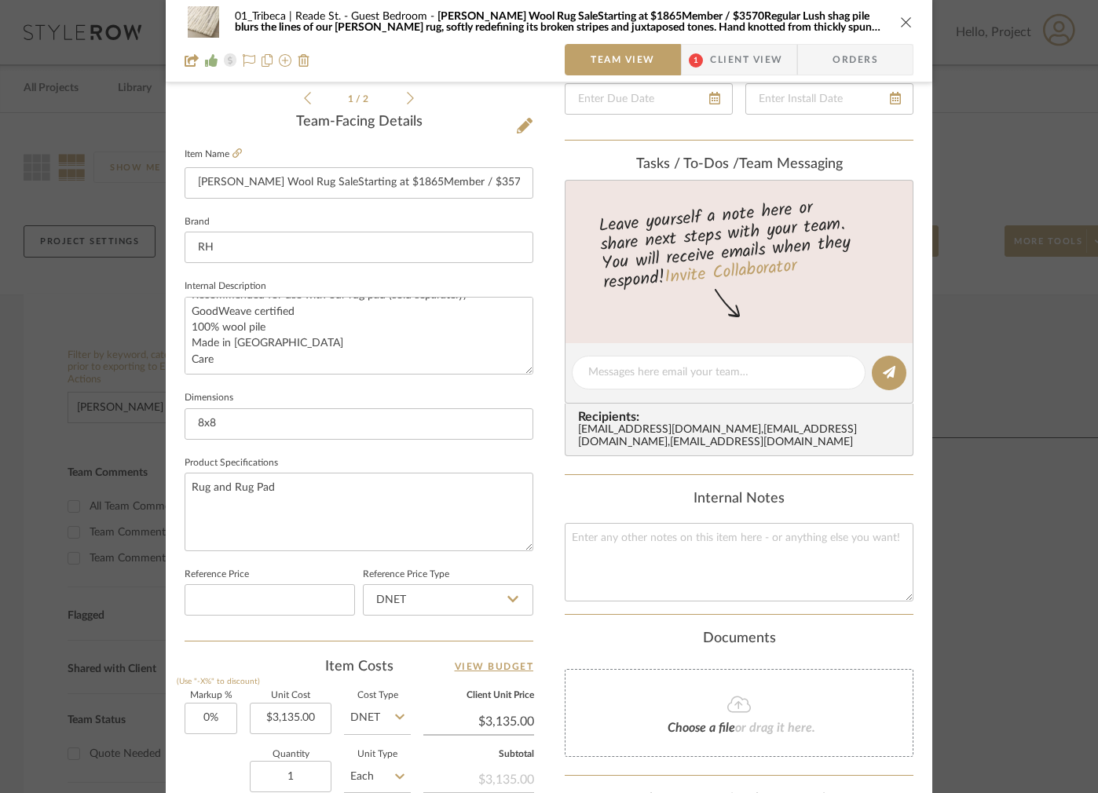
click at [606, 492] on div "Content here copies to Client View - confirm visibility there. Show in Client D…" at bounding box center [739, 377] width 349 height 1293
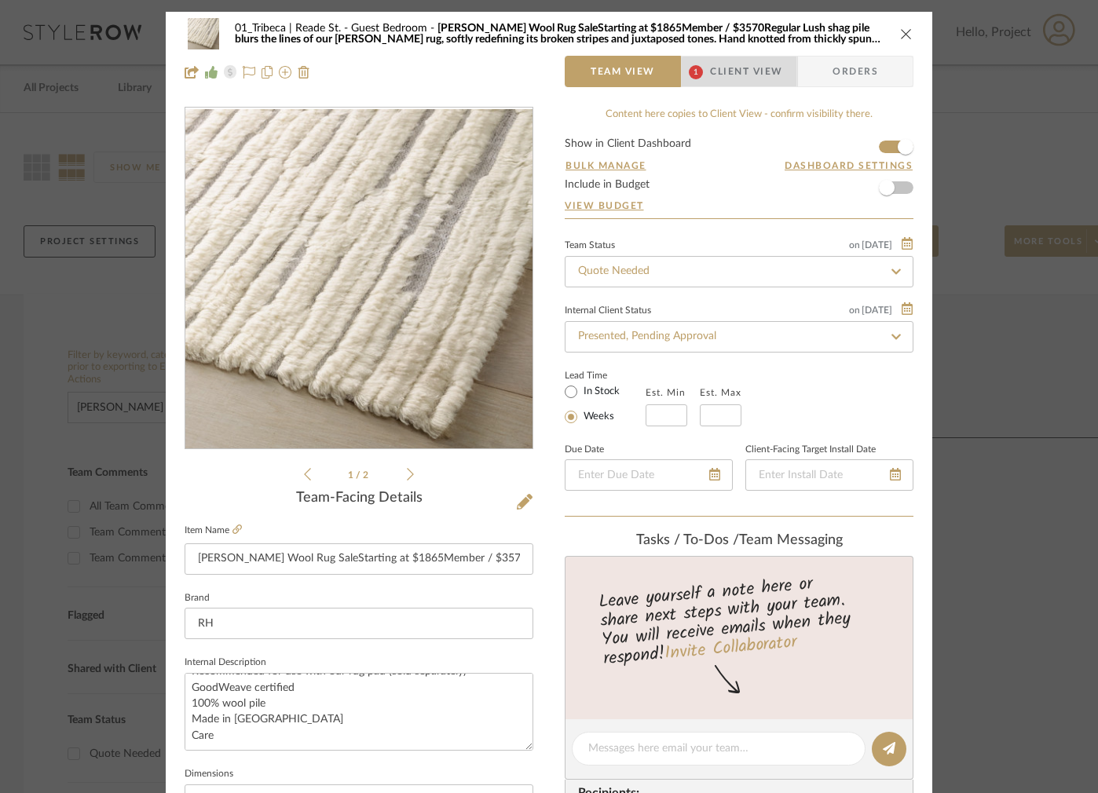
click at [748, 76] on span "Client View" at bounding box center [746, 71] width 72 height 31
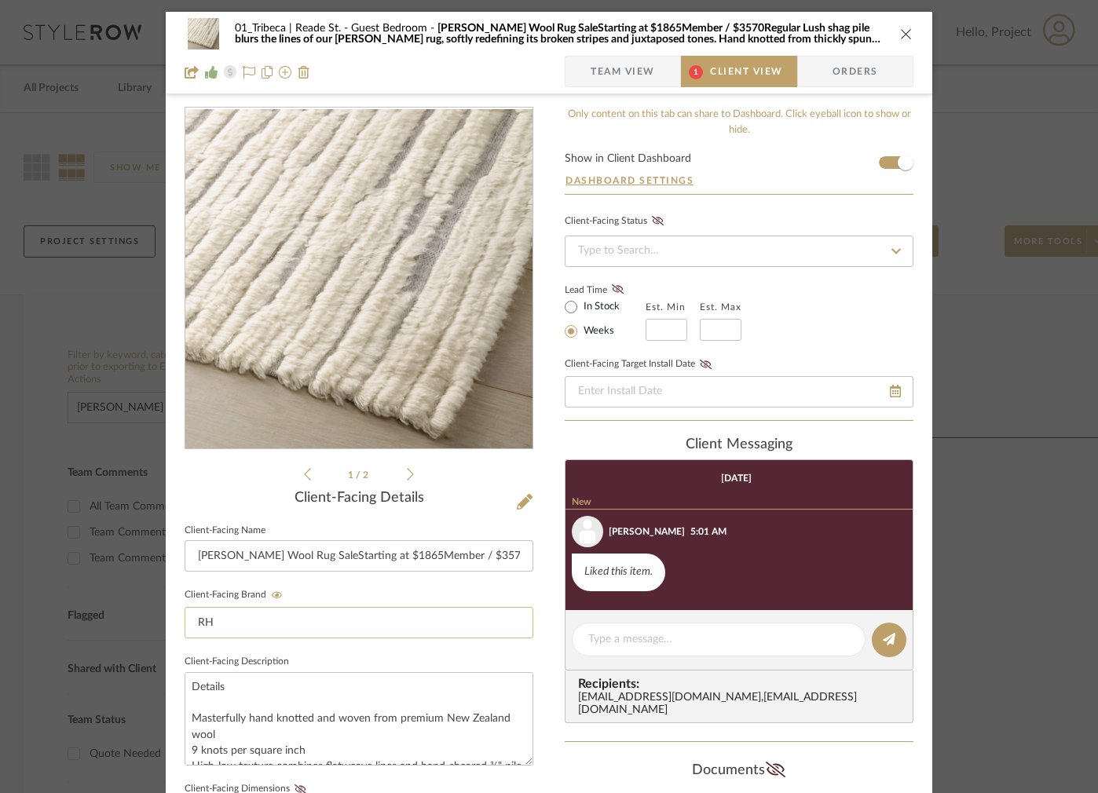
scroll to position [528, 0]
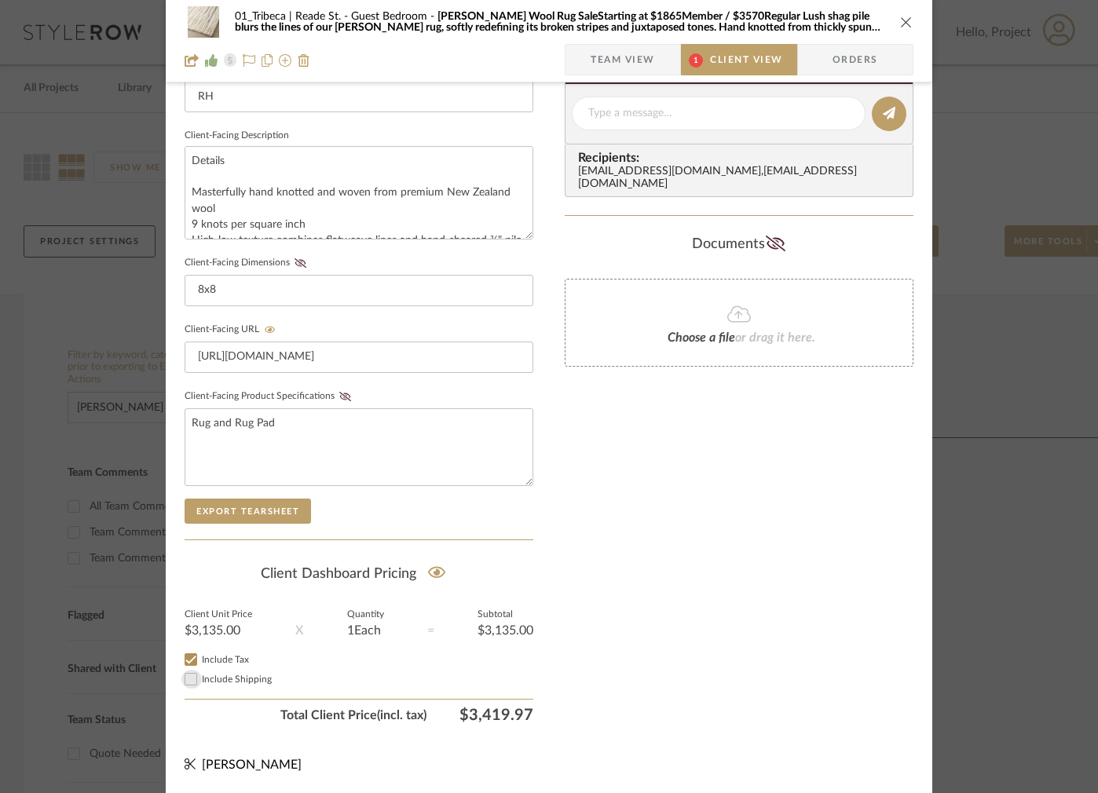
click at [186, 677] on input "Include Shipping" at bounding box center [190, 679] width 19 height 19
checkbox input "true"
click at [229, 508] on button "Export Tearsheet" at bounding box center [248, 511] width 126 height 25
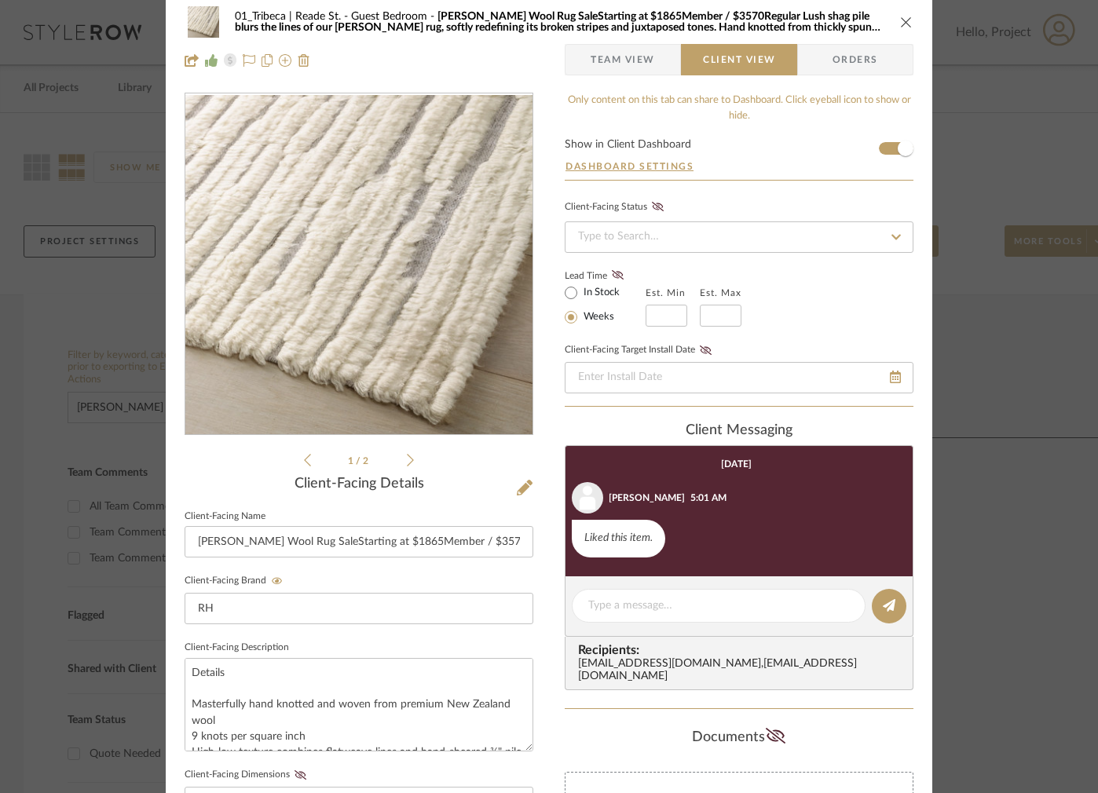
scroll to position [0, 0]
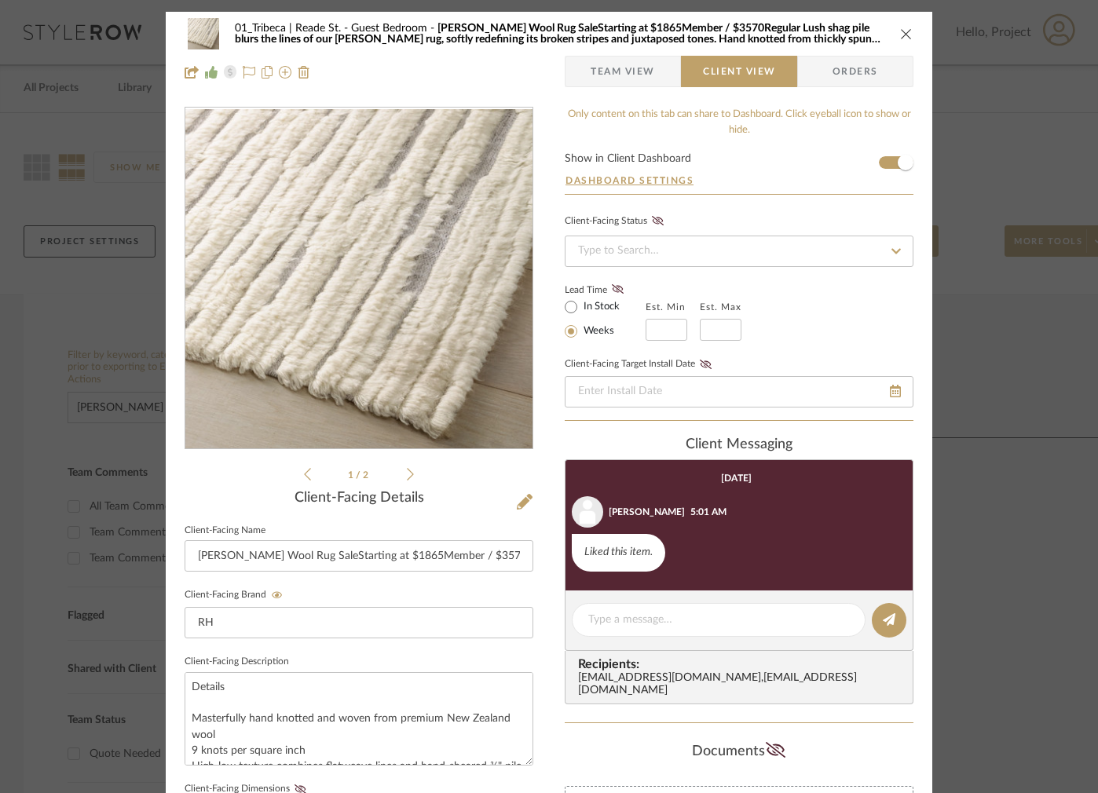
click at [444, 34] on span "[PERSON_NAME] Wool Rug SaleStarting at $1865Member / $3570Regular Lush shag pil…" at bounding box center [558, 39] width 646 height 33
click at [482, 25] on span "[PERSON_NAME] Wool Rug SaleStarting at $1865Member / $3570Regular Lush shag pil…" at bounding box center [558, 39] width 646 height 33
click at [609, 70] on span "Team View" at bounding box center [623, 71] width 64 height 31
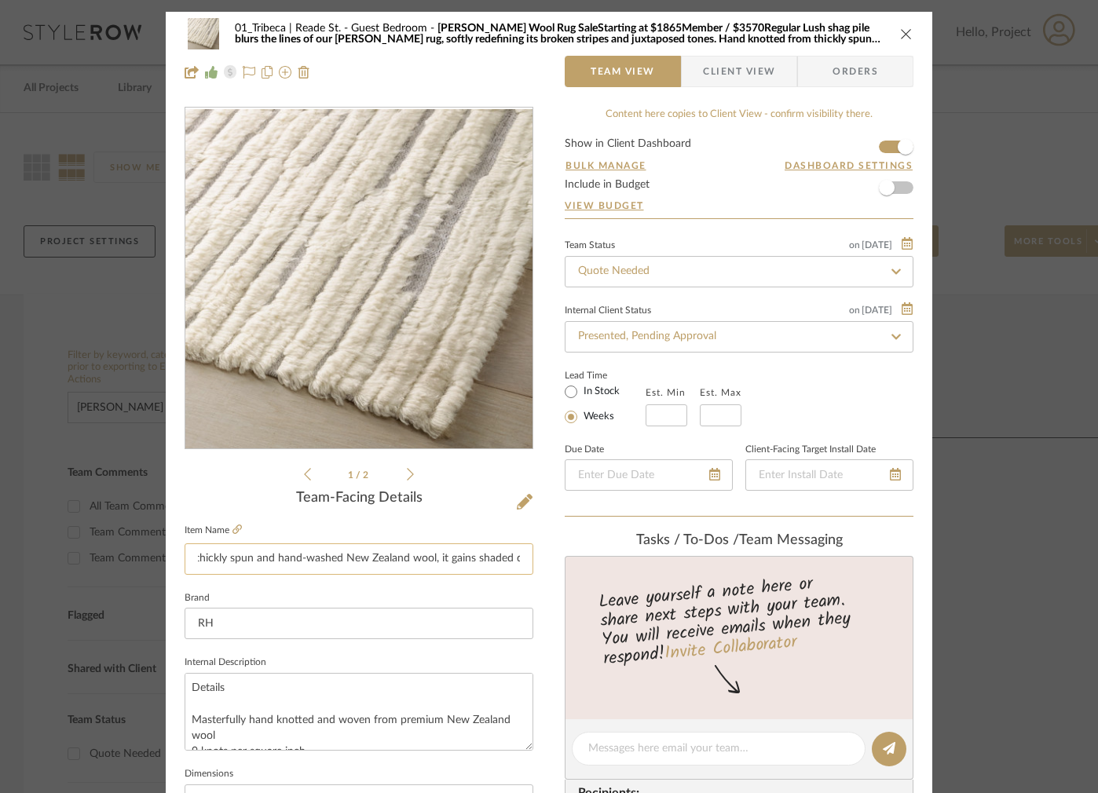
scroll to position [0, 1154]
drag, startPoint x: 275, startPoint y: 559, endPoint x: 533, endPoint y: 561, distance: 258.4
click at [533, 561] on div "01_Tribeca | Reade St. Guest Bedroom [PERSON_NAME] Wool Rug SaleStarting at $18…" at bounding box center [549, 737] width 767 height 1451
type input "[PERSON_NAME] Wool Rug"
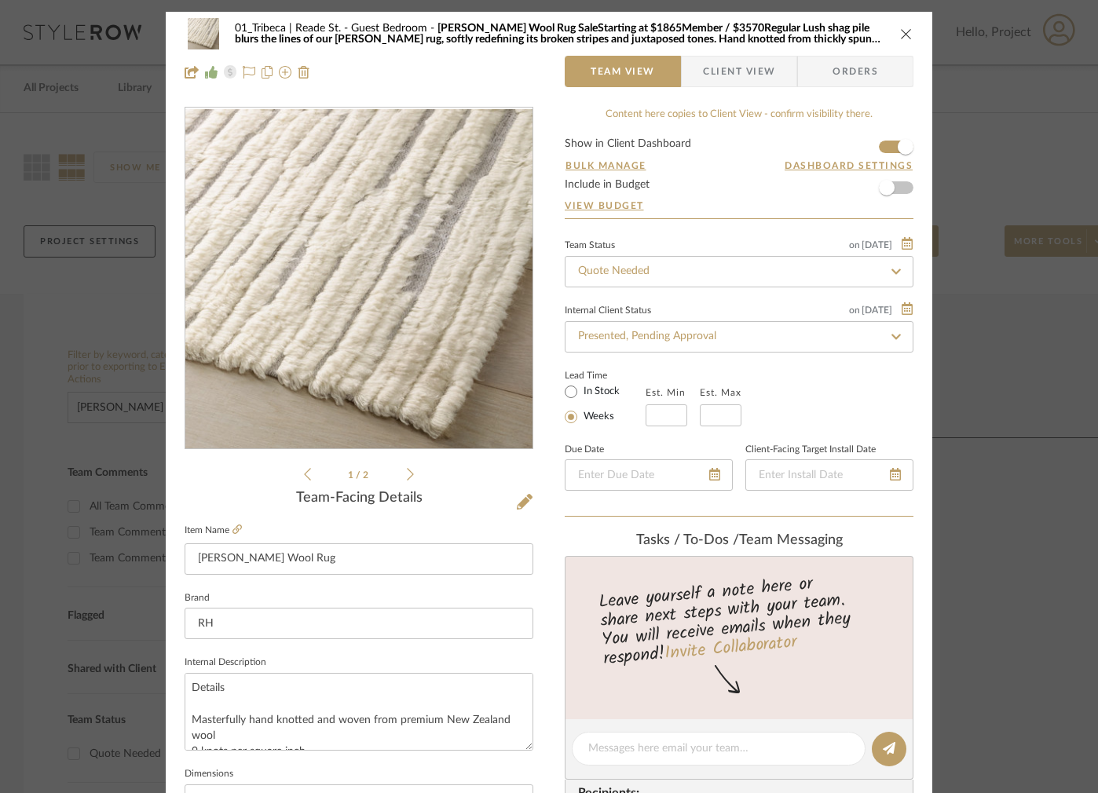
click at [473, 87] on div "01_Tribeca | Reade St. Guest Bedroom [PERSON_NAME] Wool Rug SaleStarting at $18…" at bounding box center [549, 53] width 767 height 82
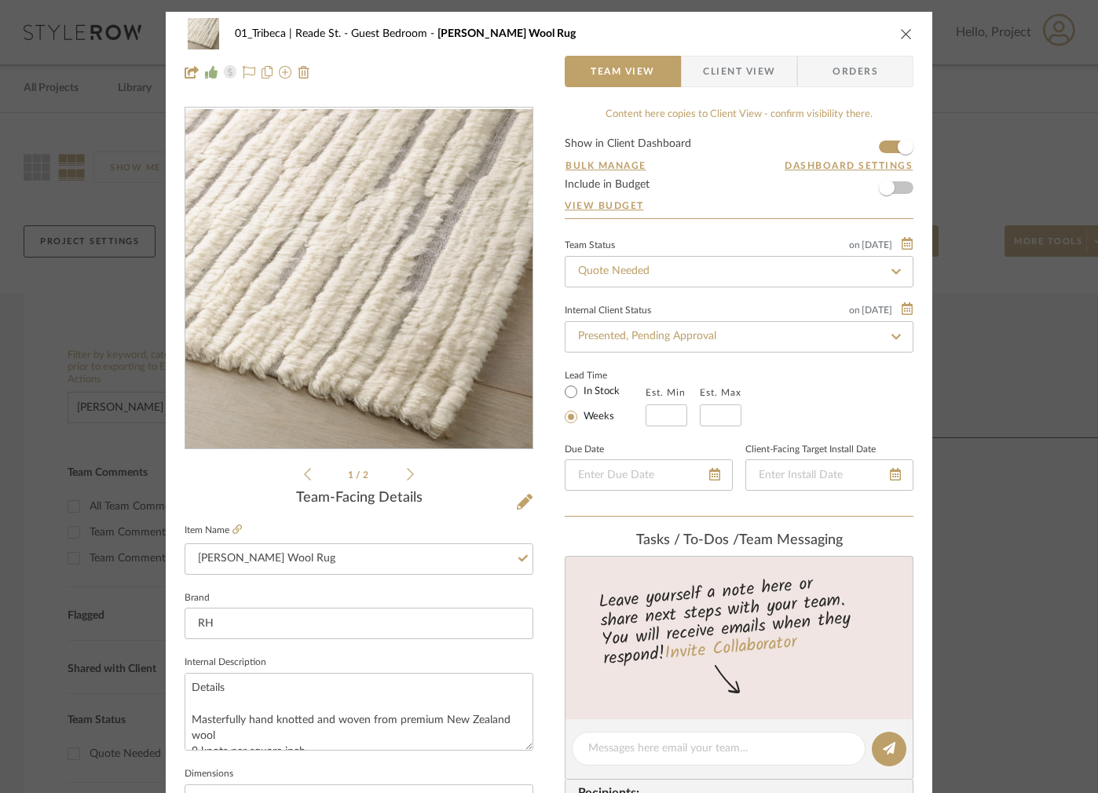
drag, startPoint x: 755, startPoint y: 72, endPoint x: 747, endPoint y: 67, distance: 9.6
click at [755, 71] on span "Client View" at bounding box center [739, 71] width 72 height 31
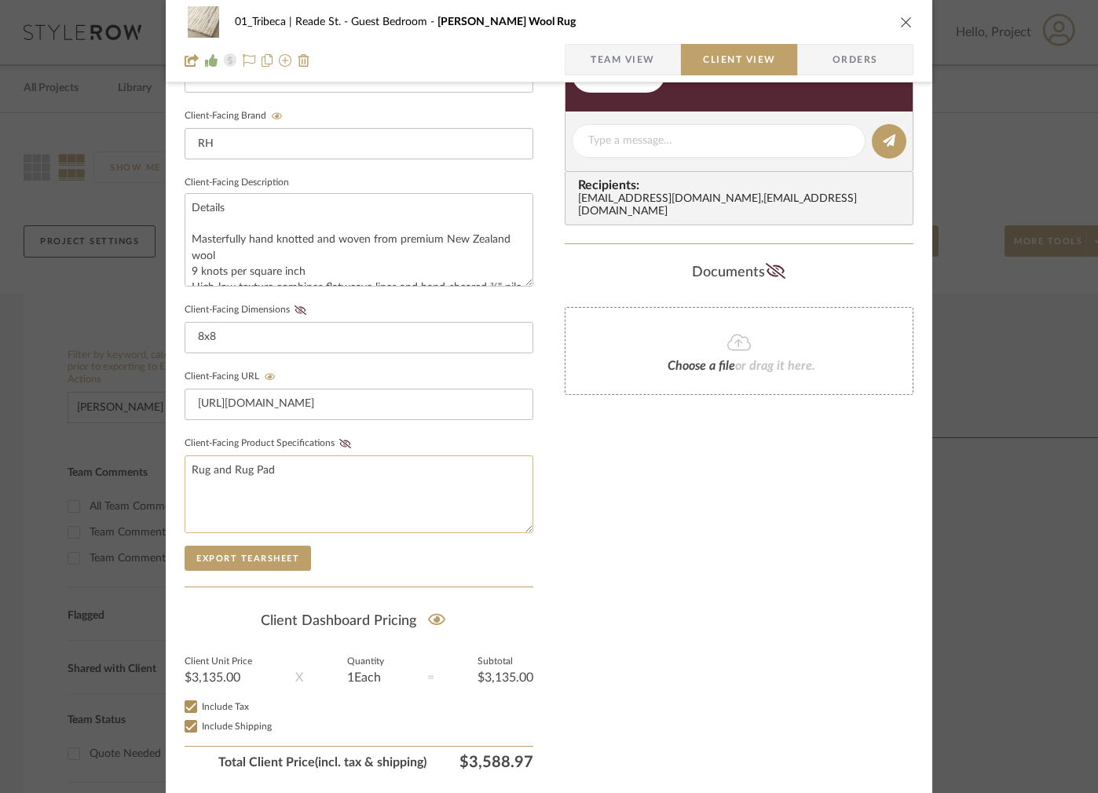
scroll to position [528, 0]
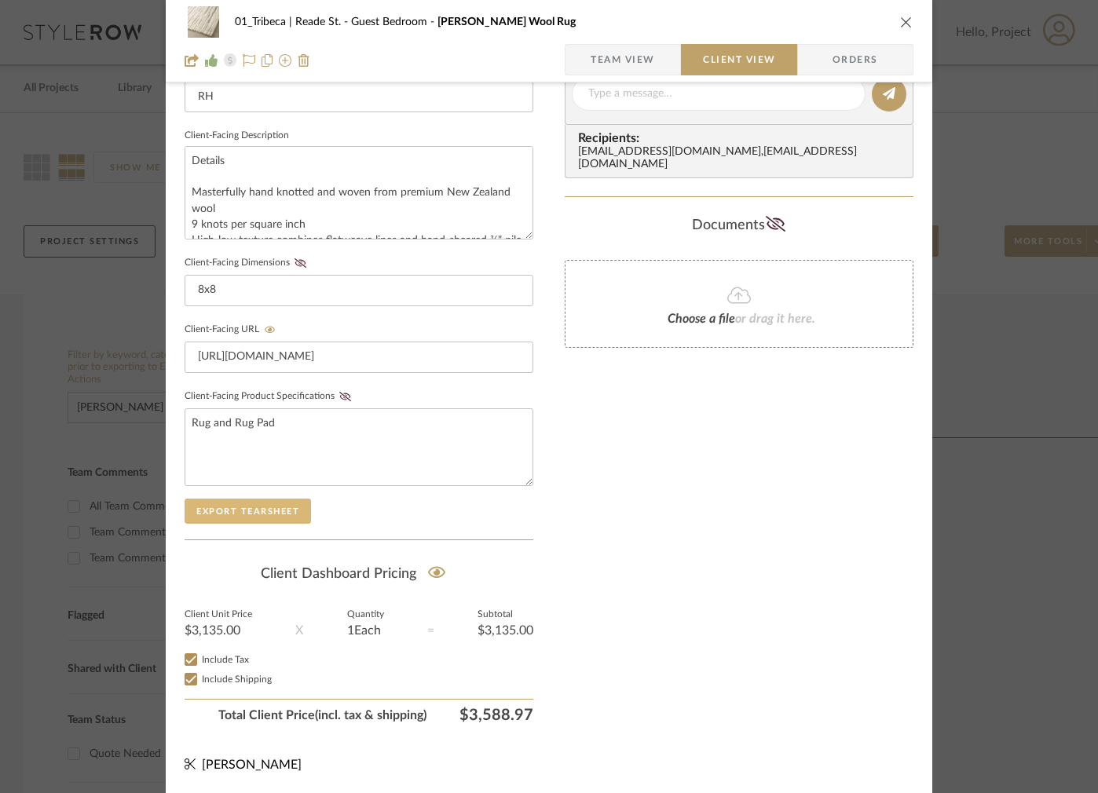
click at [236, 512] on button "Export Tearsheet" at bounding box center [248, 511] width 126 height 25
